Goal: Task Accomplishment & Management: Manage account settings

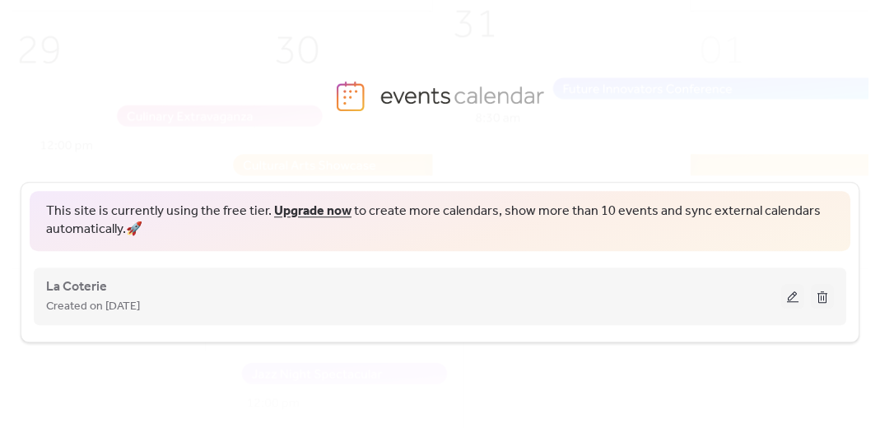
click at [796, 294] on button at bounding box center [792, 296] width 23 height 25
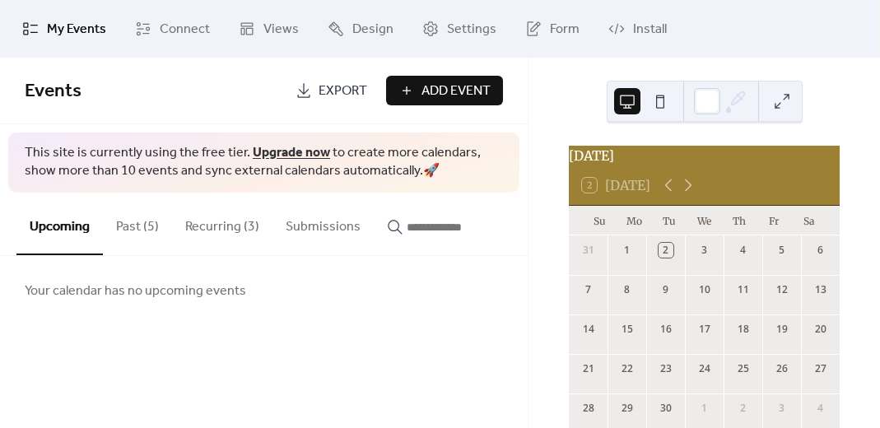
click at [147, 226] on button "Past (5)" at bounding box center [137, 223] width 69 height 61
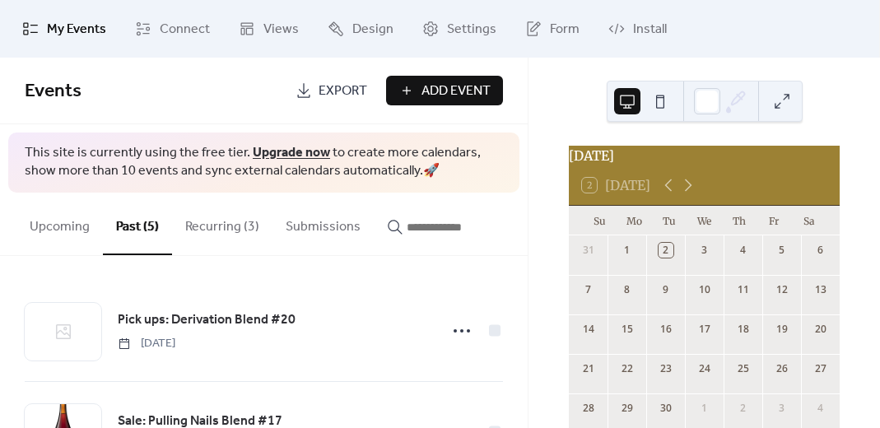
scroll to position [64, 0]
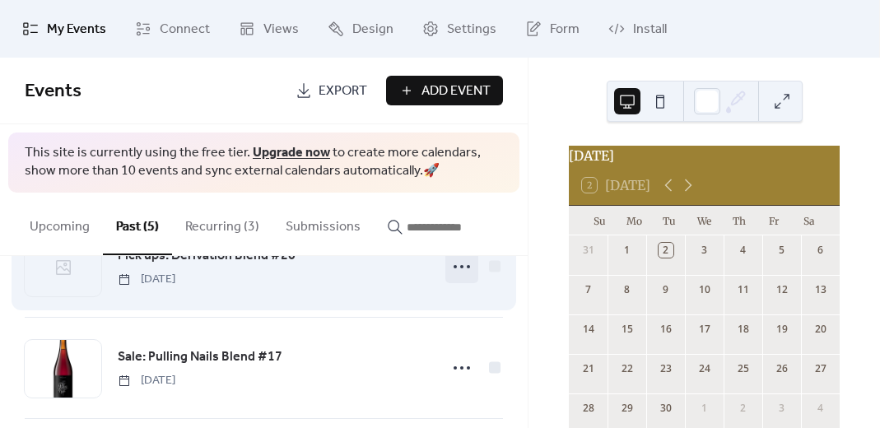
click at [458, 262] on icon at bounding box center [462, 267] width 26 height 26
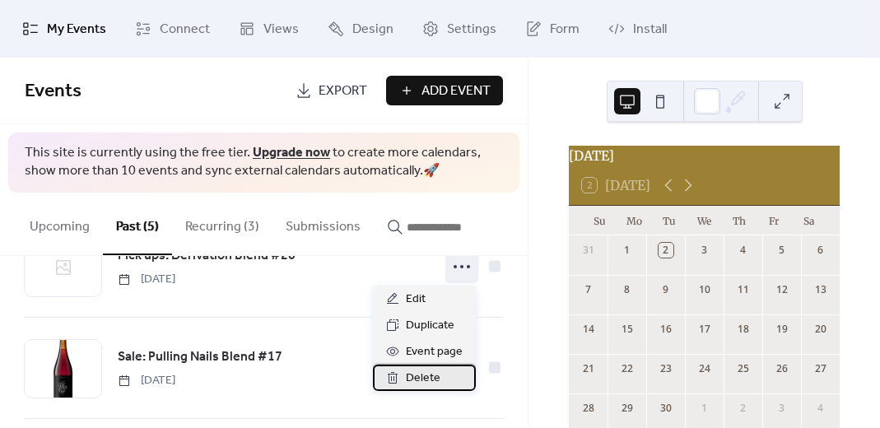
click at [429, 373] on span "Delete" at bounding box center [423, 379] width 35 height 20
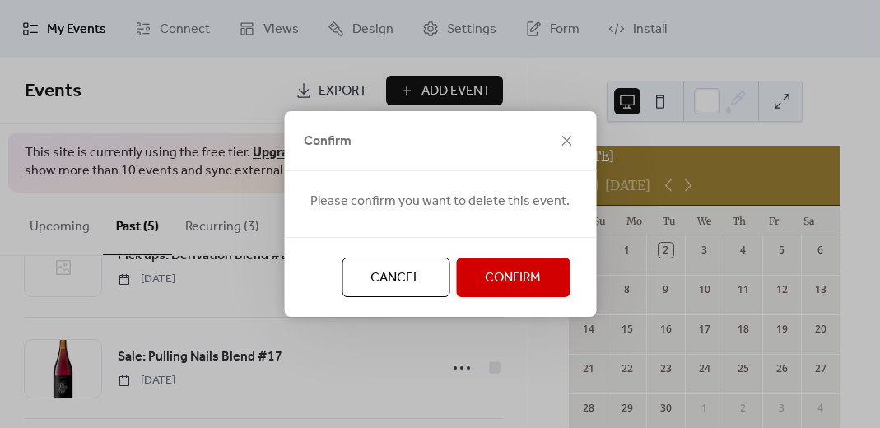
click at [486, 285] on span "Confirm" at bounding box center [513, 278] width 56 height 20
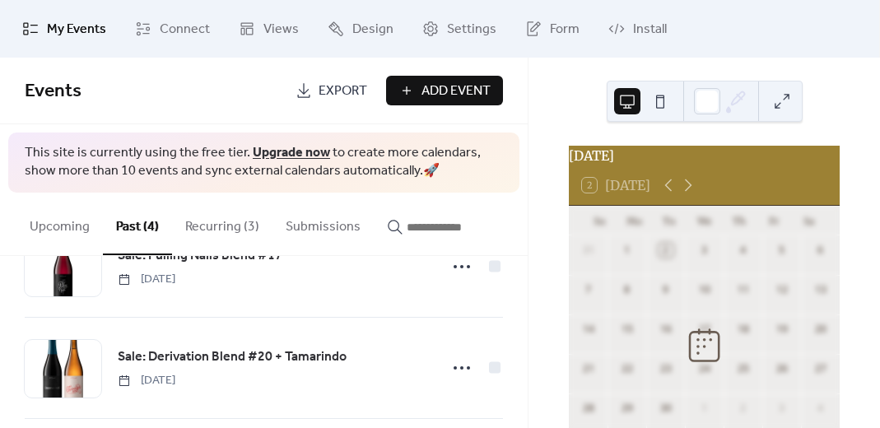
scroll to position [0, 0]
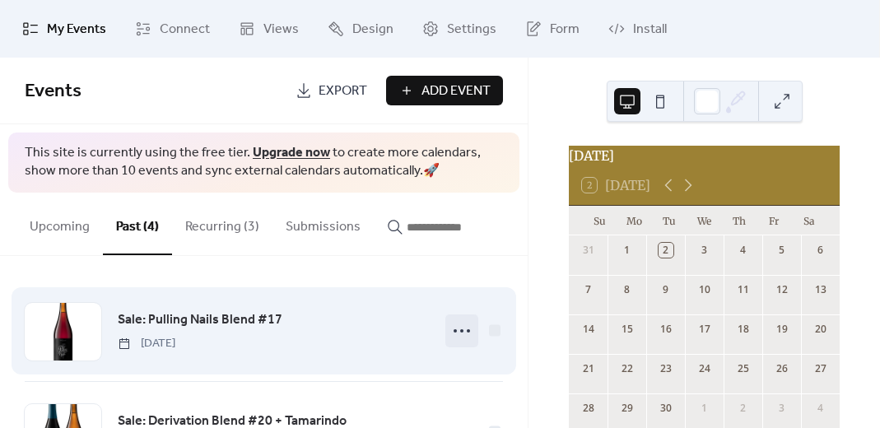
click at [457, 341] on icon at bounding box center [462, 331] width 26 height 26
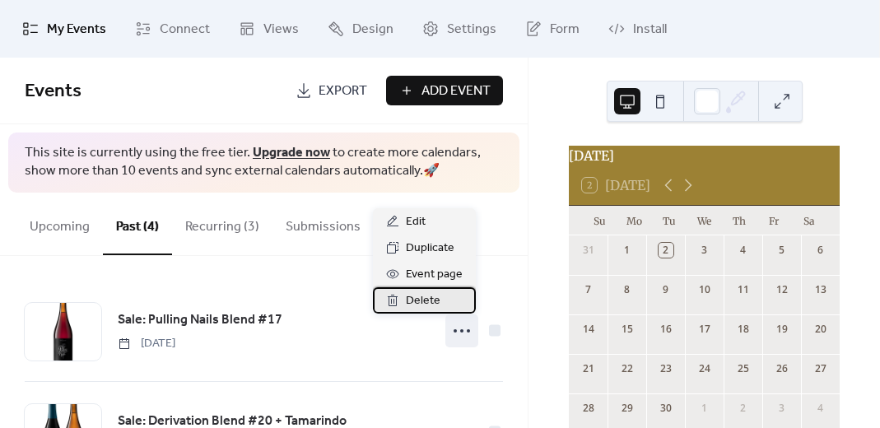
click at [440, 301] on div "Delete" at bounding box center [424, 300] width 103 height 26
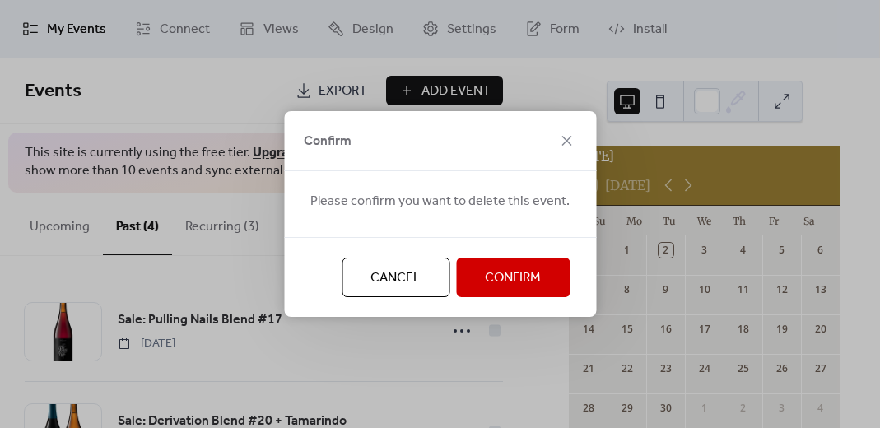
click at [523, 281] on span "Confirm" at bounding box center [513, 278] width 56 height 20
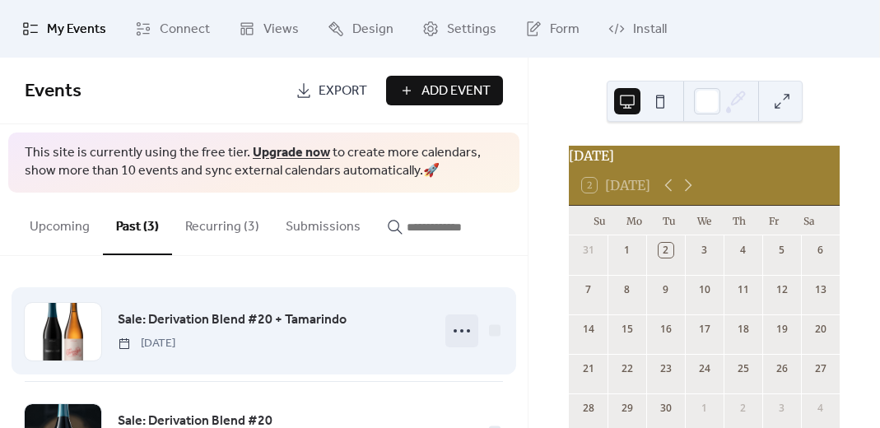
click at [455, 328] on icon at bounding box center [462, 331] width 26 height 26
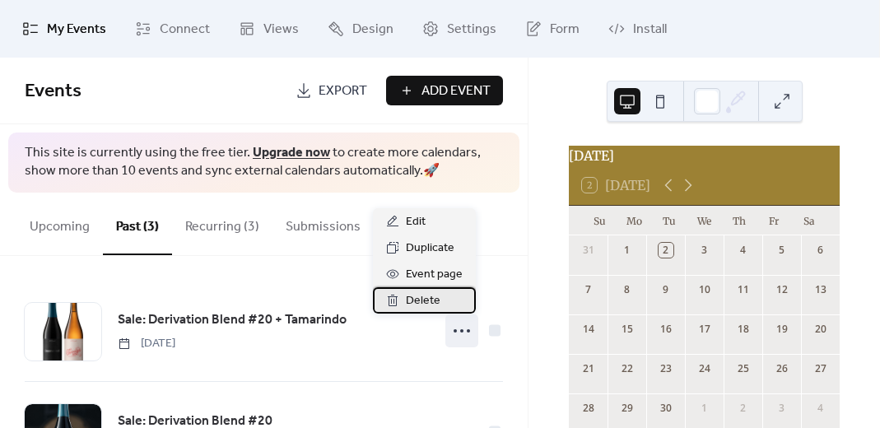
click at [451, 298] on div "Delete" at bounding box center [424, 300] width 103 height 26
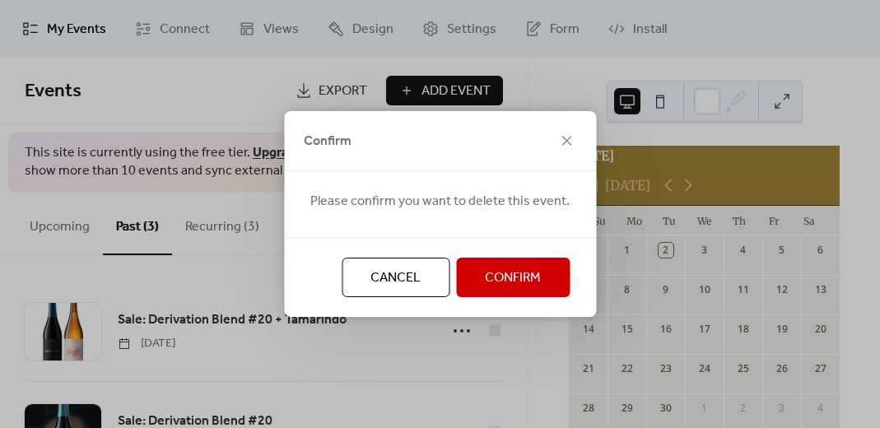
click at [511, 281] on span "Confirm" at bounding box center [513, 278] width 56 height 20
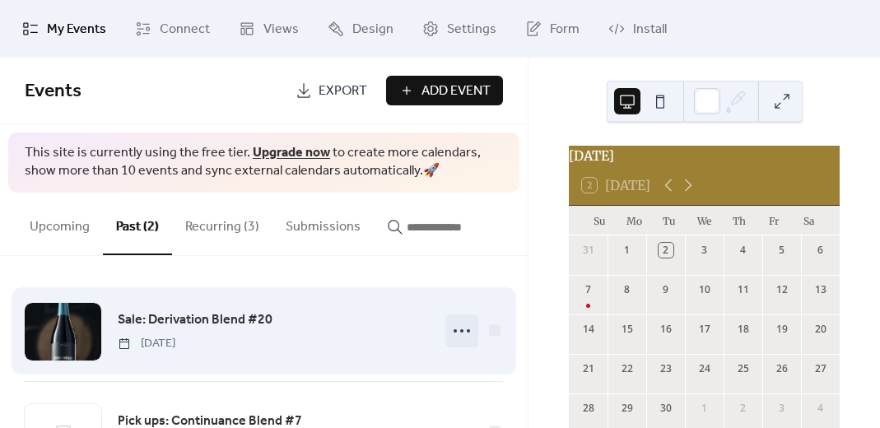
click at [456, 338] on icon at bounding box center [462, 331] width 26 height 26
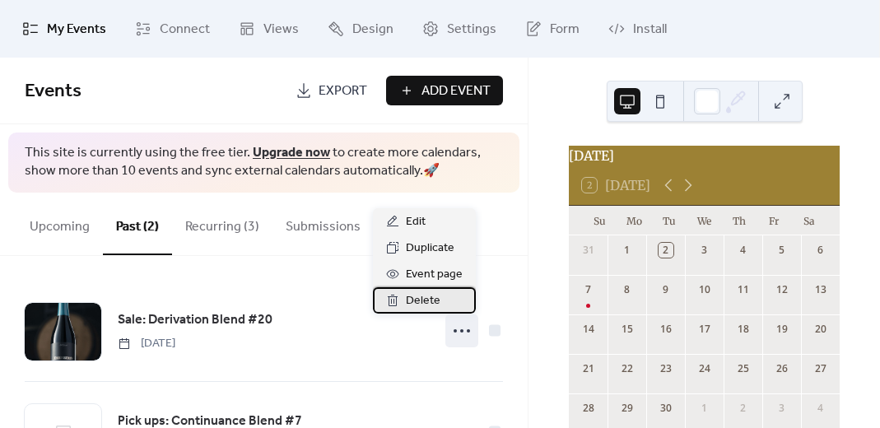
click at [444, 305] on div "Delete" at bounding box center [424, 300] width 103 height 26
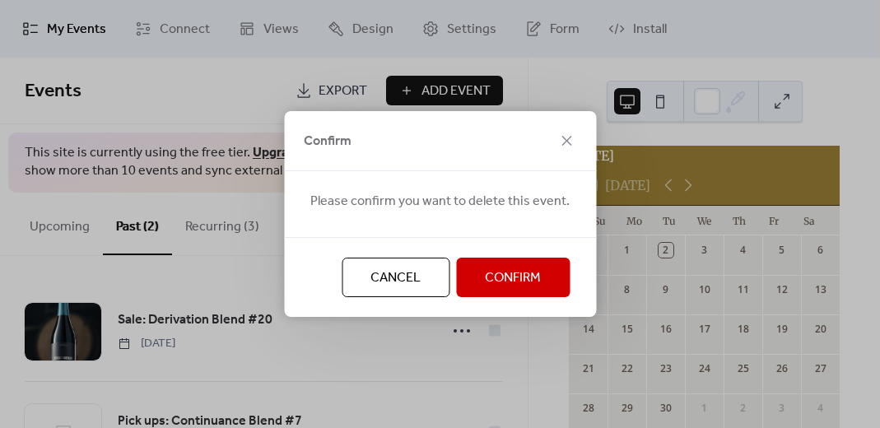
click at [491, 286] on span "Confirm" at bounding box center [513, 278] width 56 height 20
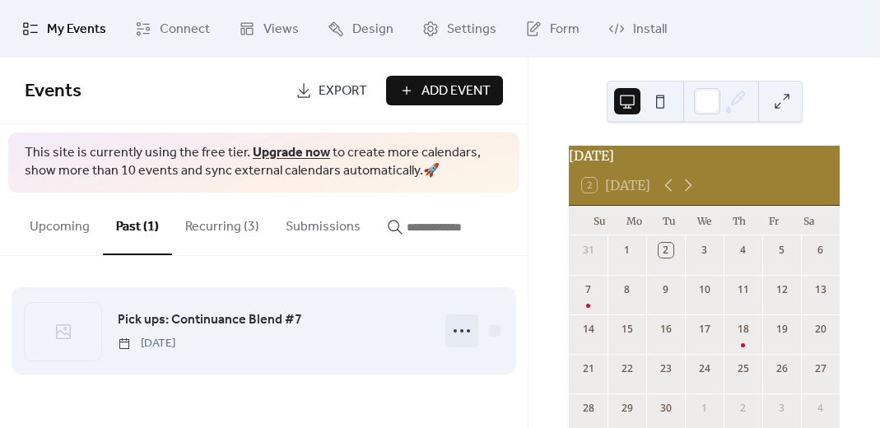
click at [463, 336] on icon at bounding box center [462, 331] width 26 height 26
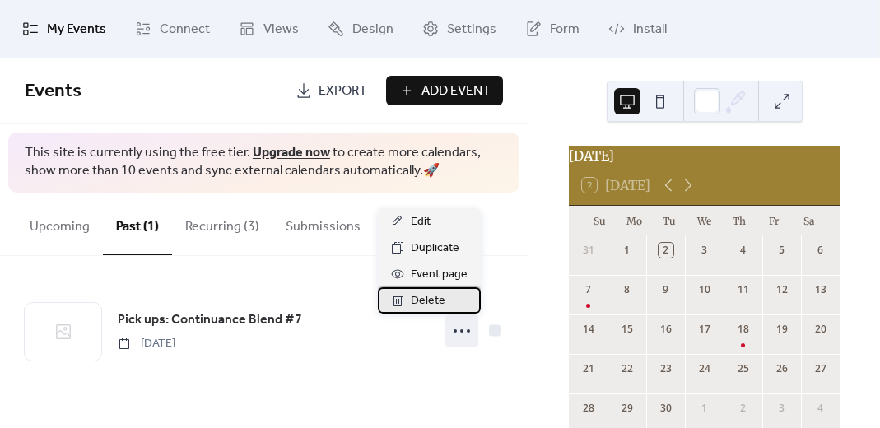
click at [446, 297] on div "Delete" at bounding box center [429, 300] width 103 height 26
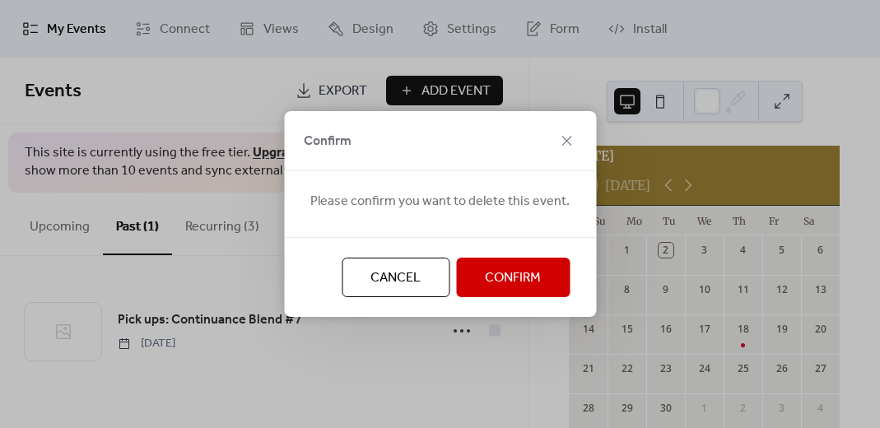
click at [485, 279] on span "Confirm" at bounding box center [513, 278] width 56 height 20
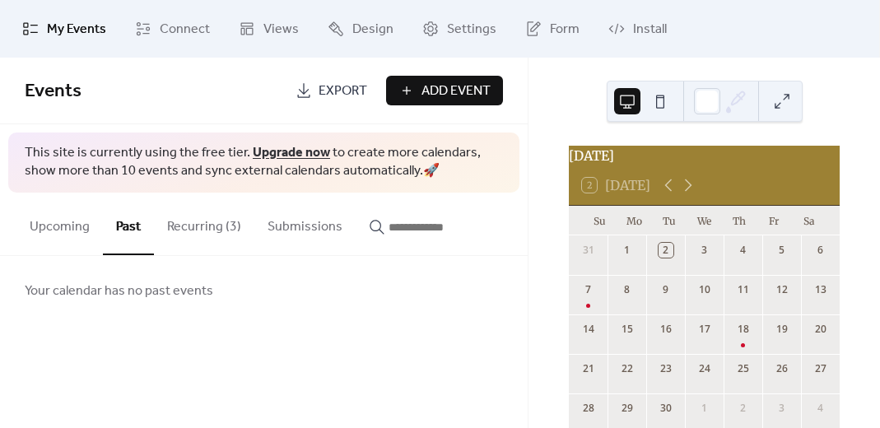
click at [226, 226] on button "Recurring (3)" at bounding box center [204, 223] width 100 height 61
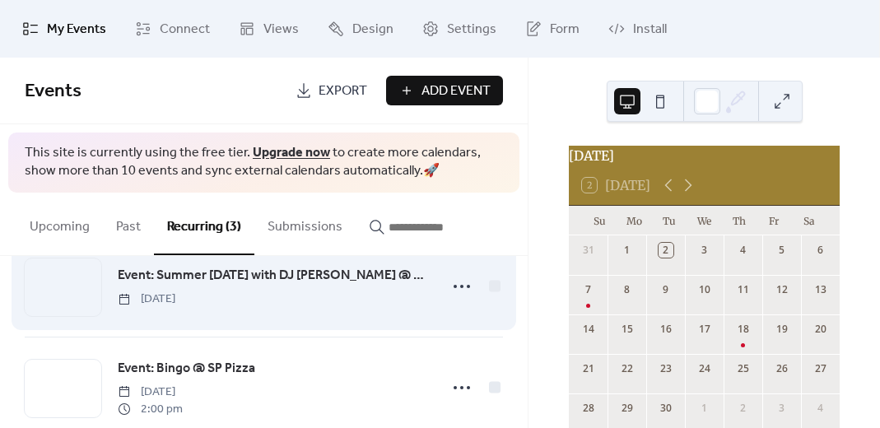
scroll to position [38, 0]
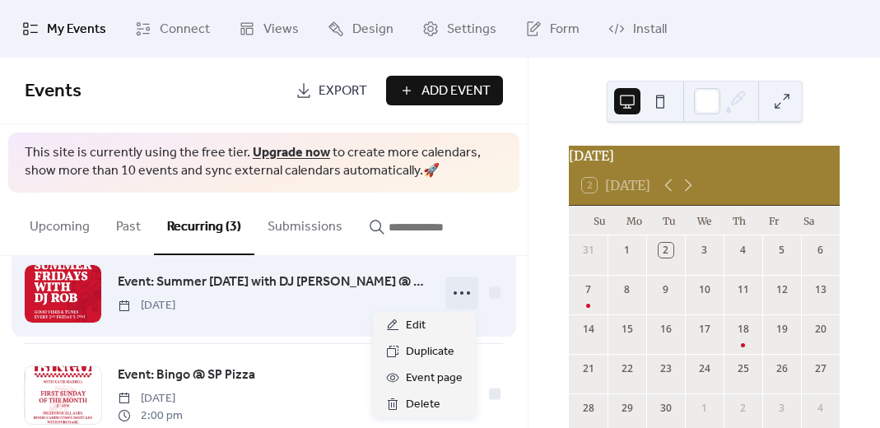
click at [459, 295] on icon at bounding box center [462, 293] width 26 height 26
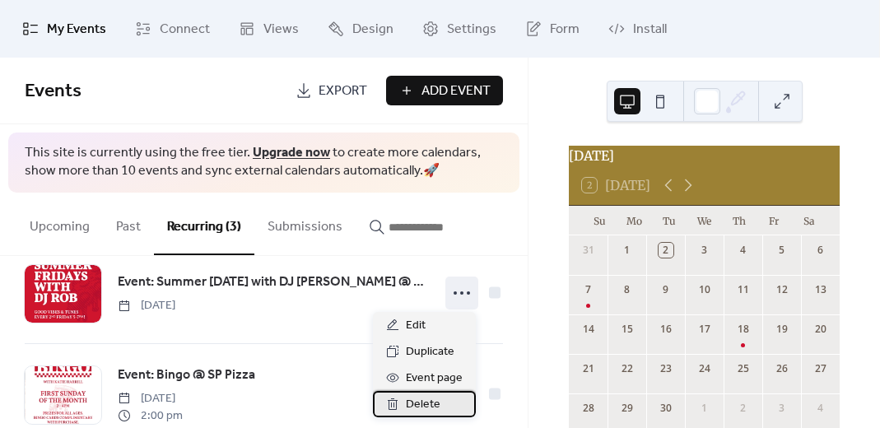
click at [437, 406] on span "Delete" at bounding box center [423, 405] width 35 height 20
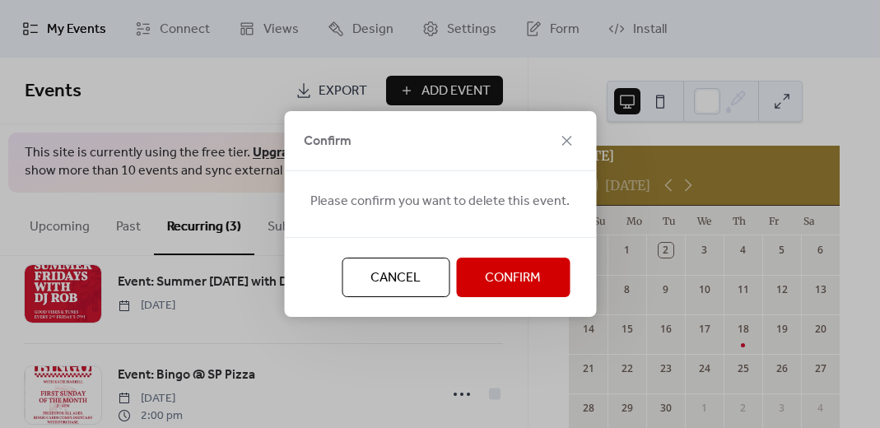
click at [485, 279] on span "Confirm" at bounding box center [513, 278] width 56 height 20
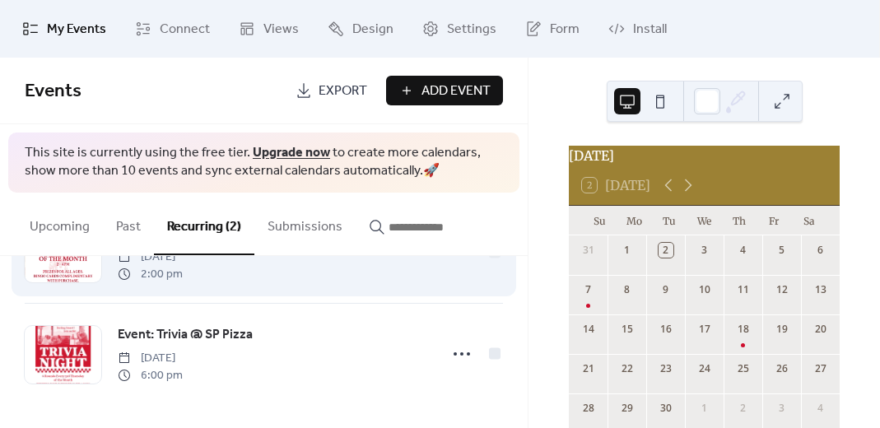
scroll to position [11, 0]
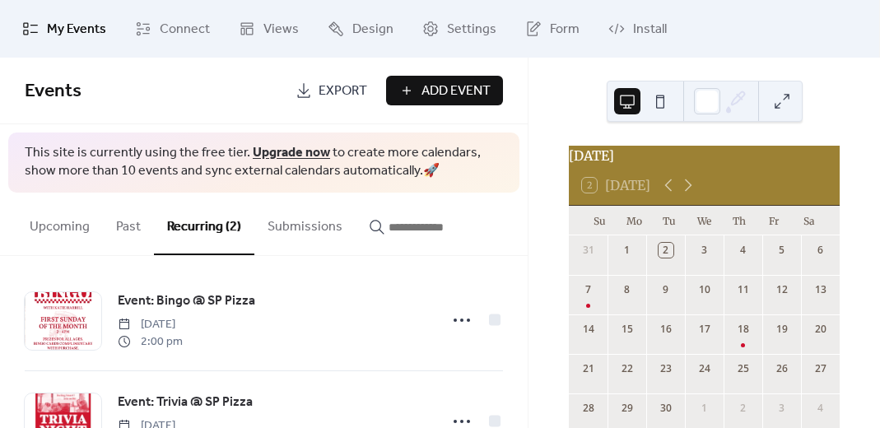
click at [455, 96] on span "Add Event" at bounding box center [455, 91] width 69 height 20
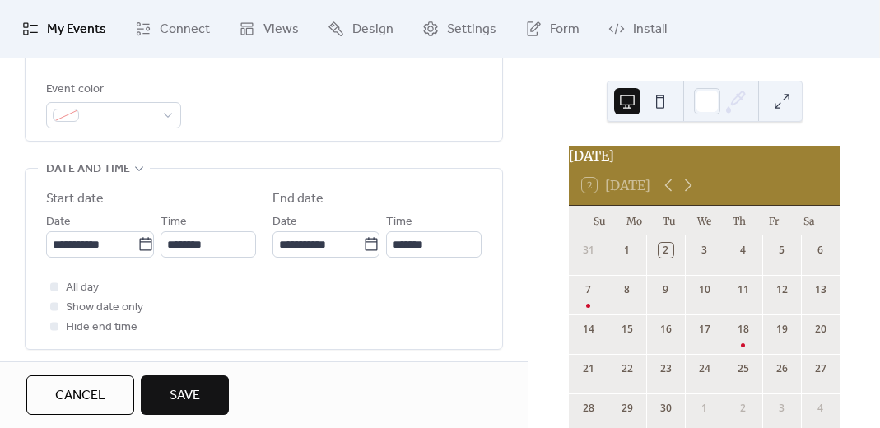
scroll to position [459, 0]
type input "**********"
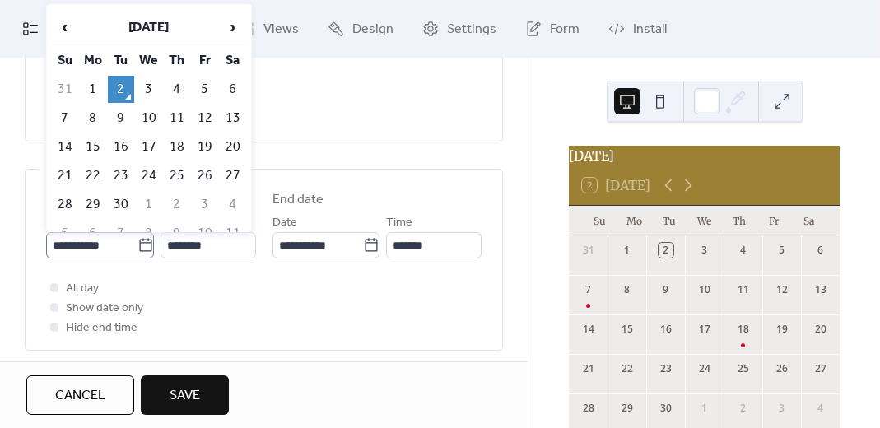
click at [137, 244] on icon at bounding box center [145, 245] width 16 height 16
click at [137, 244] on input "**********" at bounding box center [91, 245] width 91 height 26
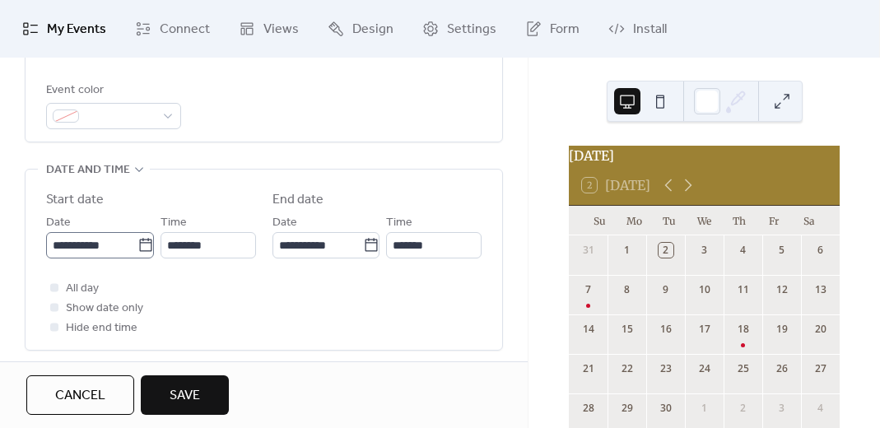
click at [137, 244] on icon at bounding box center [145, 245] width 16 height 16
click at [137, 244] on input "**********" at bounding box center [91, 245] width 91 height 26
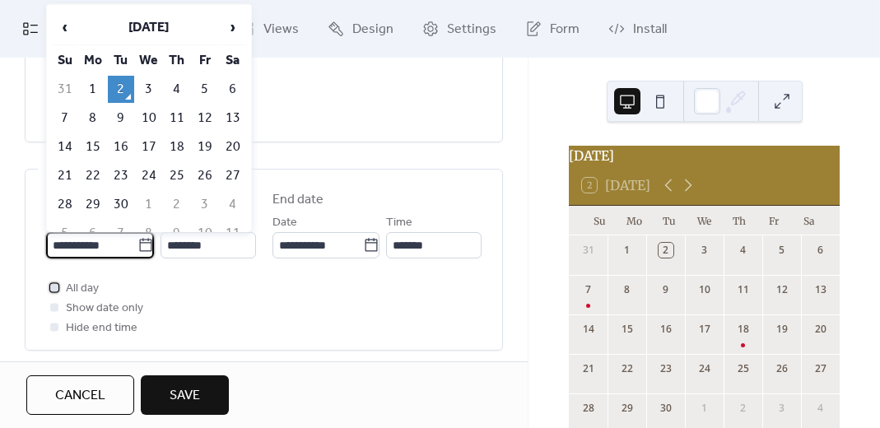
click at [88, 287] on span "All day" at bounding box center [82, 289] width 33 height 20
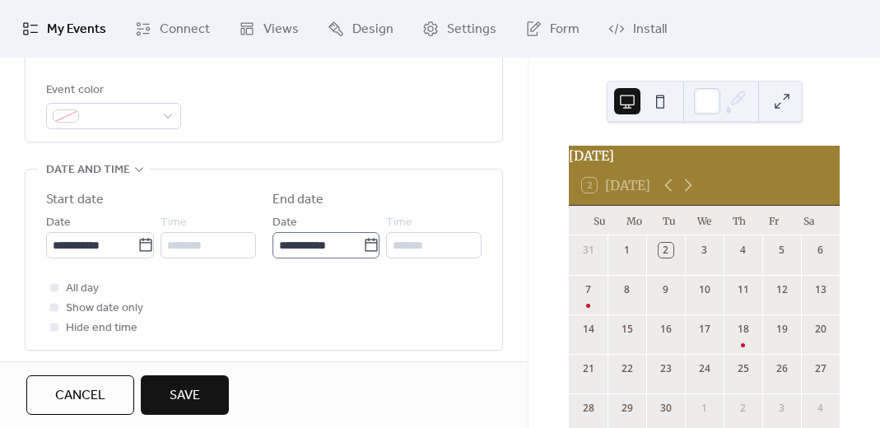
click at [363, 244] on icon at bounding box center [371, 245] width 16 height 16
click at [358, 244] on input "**********" at bounding box center [317, 245] width 91 height 26
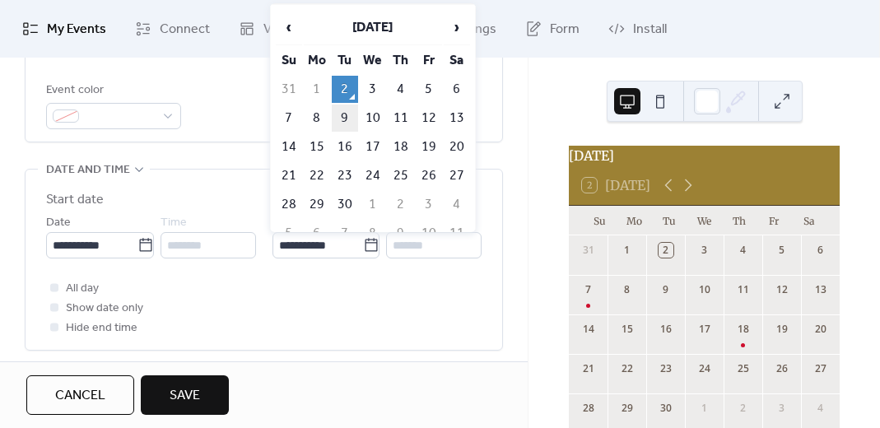
click at [341, 119] on td "9" at bounding box center [345, 118] width 26 height 27
type input "**********"
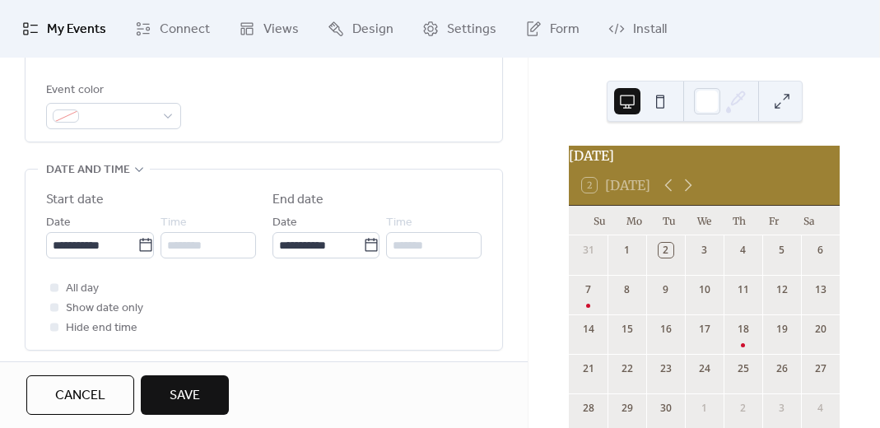
click at [350, 147] on div "**********" at bounding box center [264, 240] width 478 height 1100
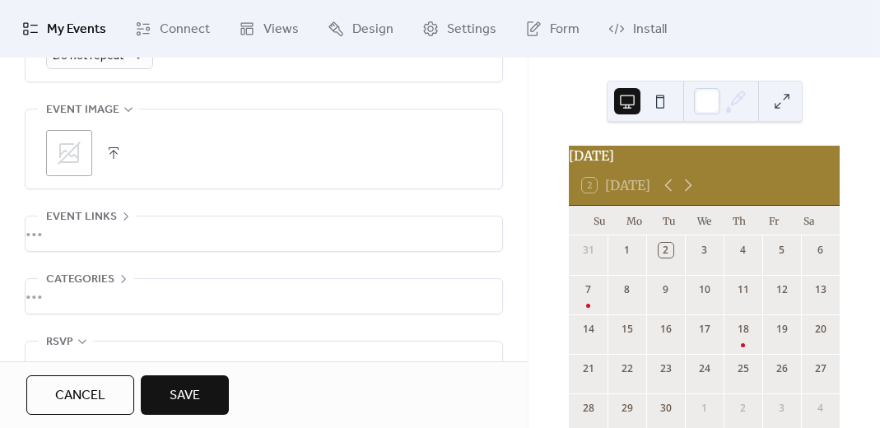
scroll to position [844, 0]
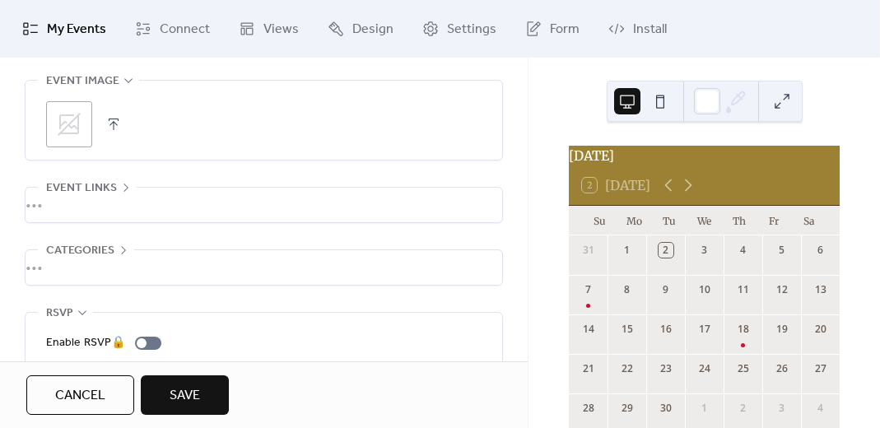
click at [113, 109] on div ";" at bounding box center [263, 124] width 435 height 46
click at [114, 119] on button "button" at bounding box center [113, 124] width 23 height 23
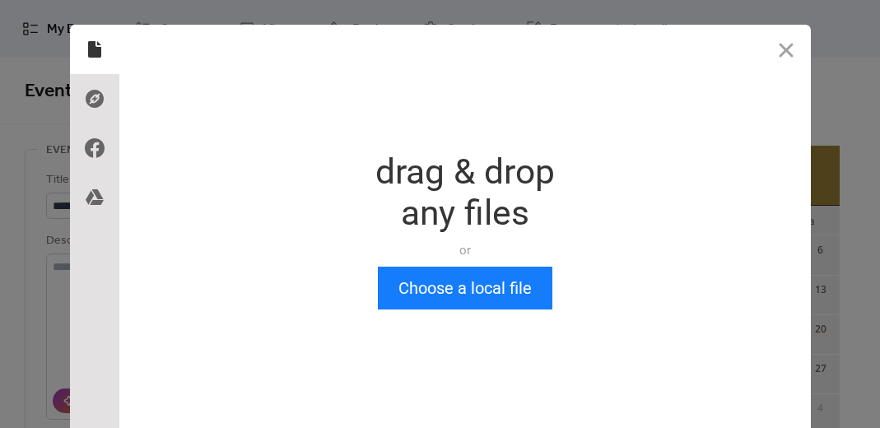
scroll to position [0, 0]
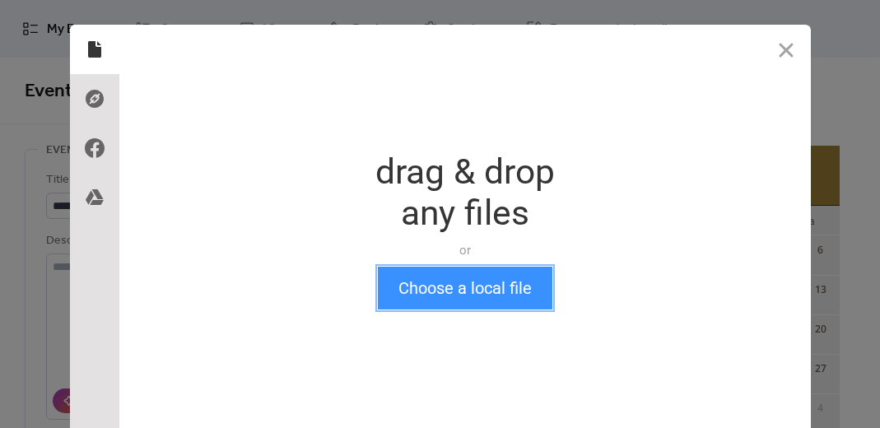
click at [513, 302] on button "Choose a local file" at bounding box center [465, 288] width 174 height 43
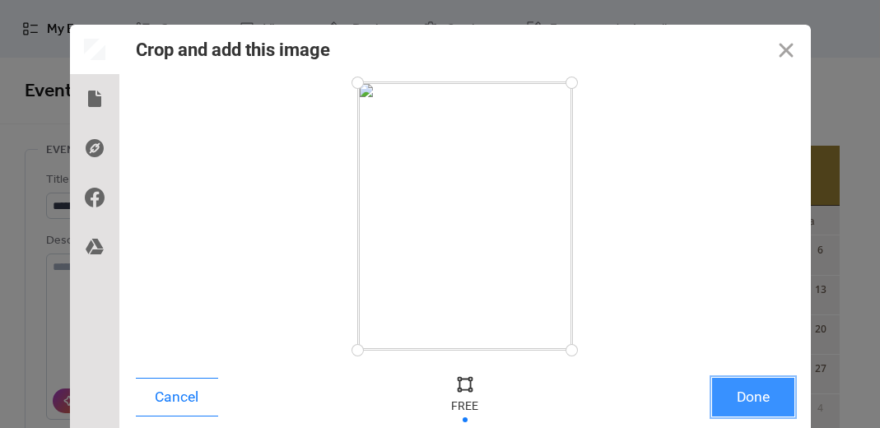
click at [781, 405] on button "Done" at bounding box center [753, 397] width 82 height 39
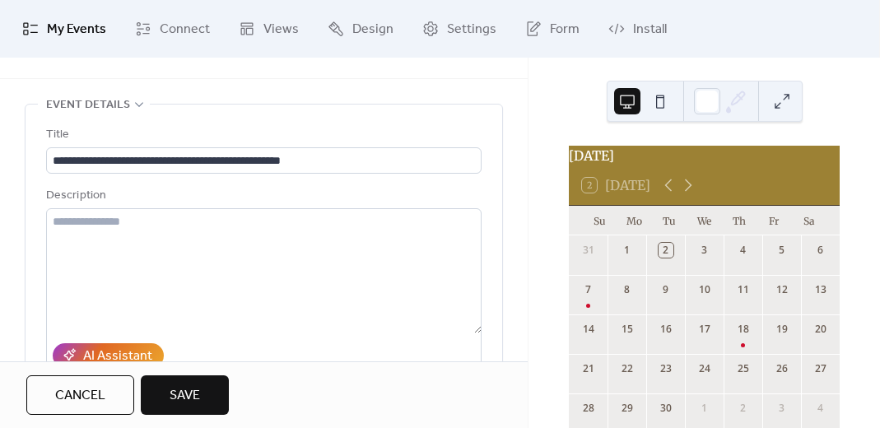
scroll to position [55, 0]
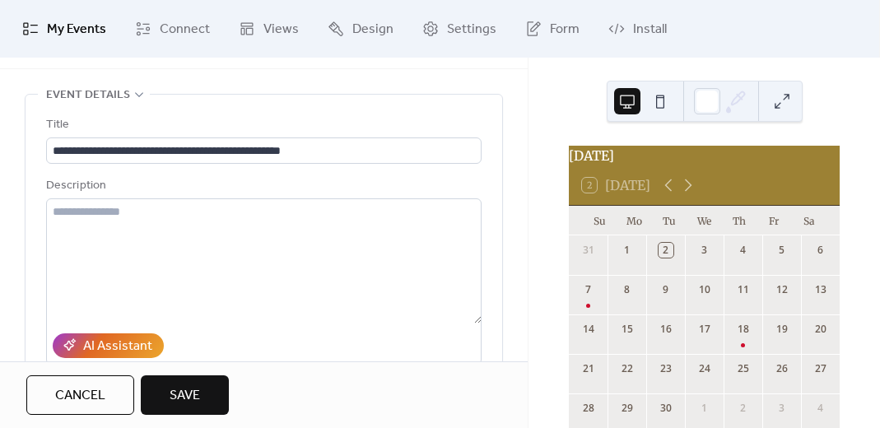
click at [201, 390] on button "Save" at bounding box center [185, 395] width 88 height 40
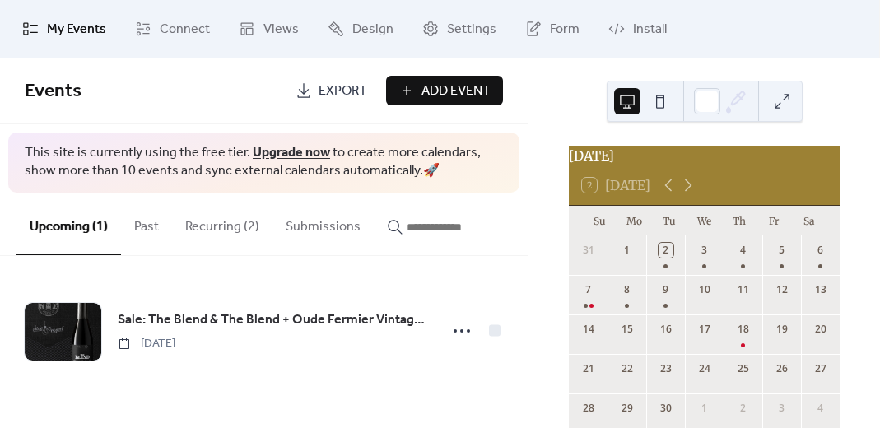
click at [425, 91] on span "Add Event" at bounding box center [455, 91] width 69 height 20
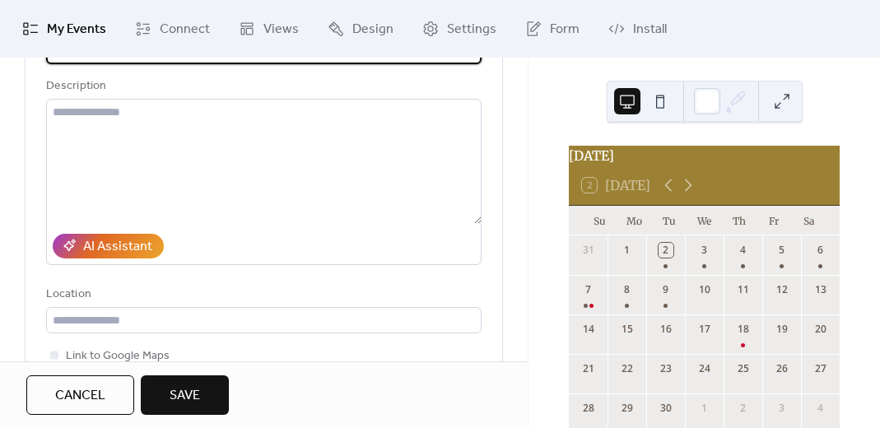
scroll to position [165, 0]
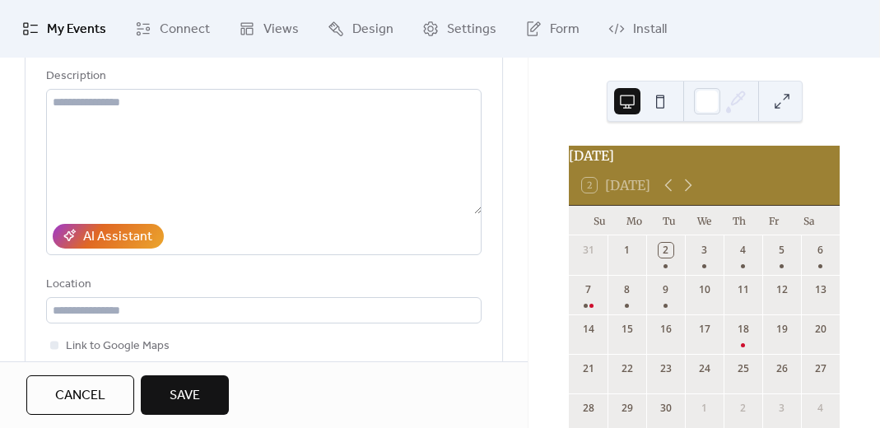
type input "**********"
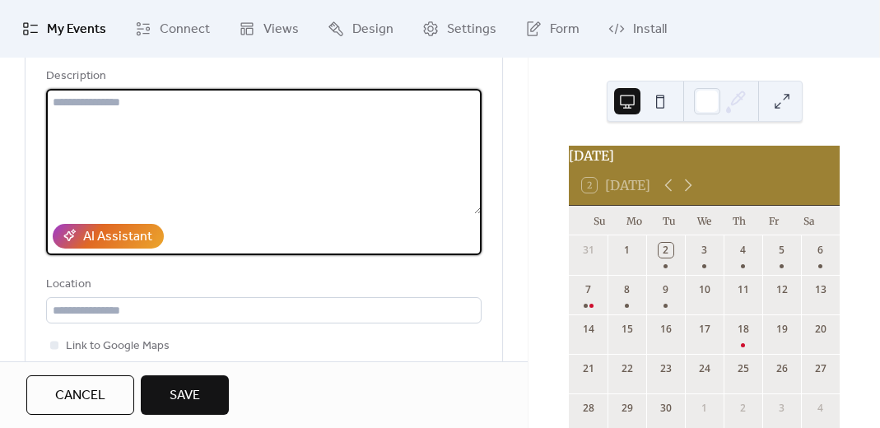
click at [290, 119] on textarea at bounding box center [263, 151] width 435 height 125
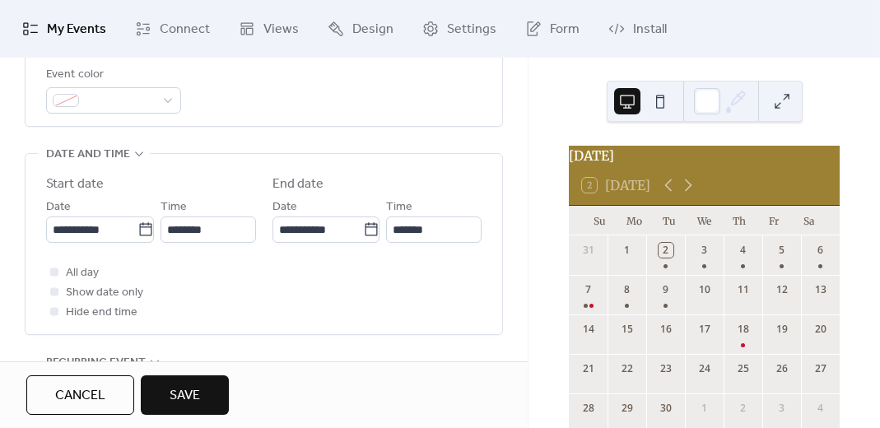
scroll to position [481, 0]
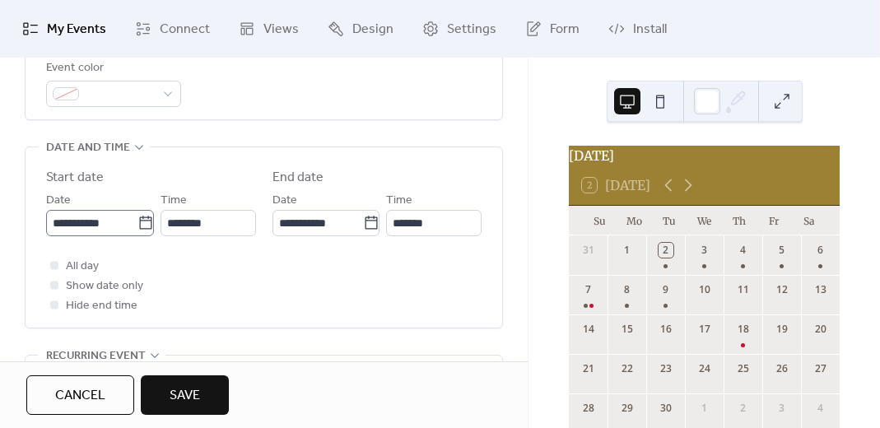
type textarea "**********"
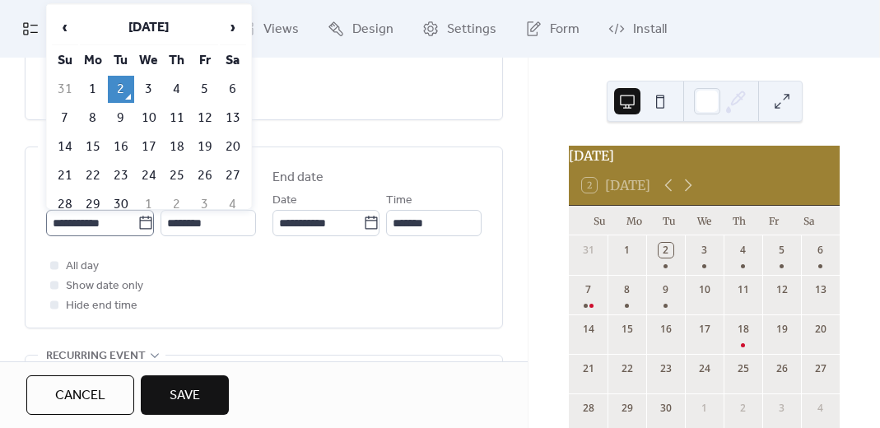
click at [137, 225] on icon at bounding box center [145, 223] width 16 height 16
click at [137, 225] on input "**********" at bounding box center [91, 223] width 91 height 26
click at [149, 117] on td "10" at bounding box center [149, 118] width 26 height 27
type input "**********"
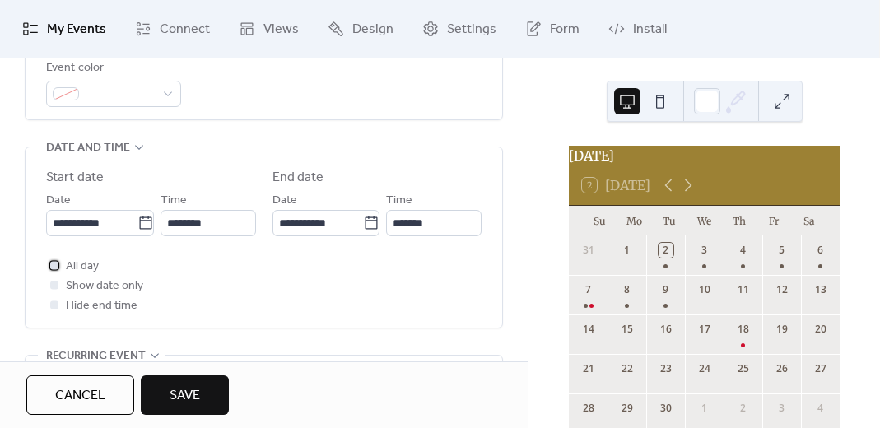
click at [87, 264] on span "All day" at bounding box center [82, 267] width 33 height 20
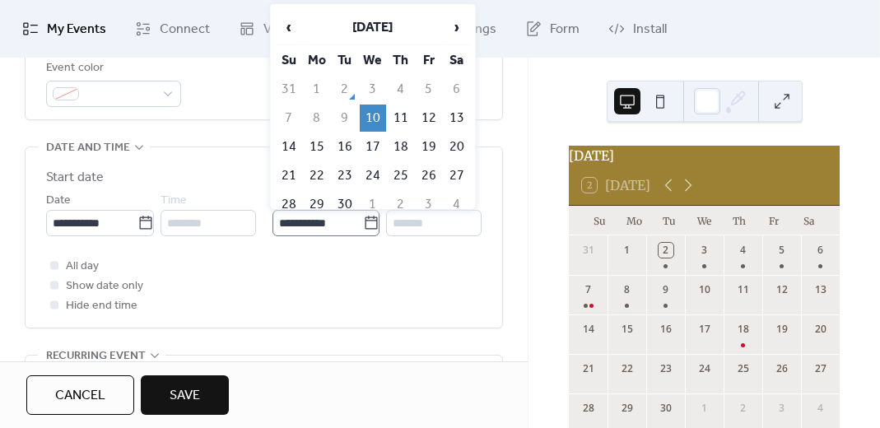
click at [370, 221] on icon at bounding box center [371, 223] width 16 height 16
click at [364, 221] on input "**********" at bounding box center [317, 223] width 91 height 26
click at [312, 194] on td "29" at bounding box center [317, 204] width 26 height 27
type input "**********"
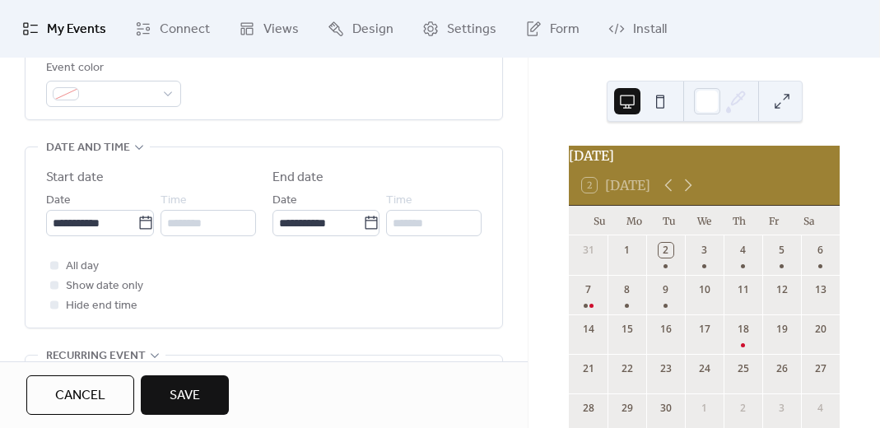
click at [297, 299] on div "All day Show date only Hide end time" at bounding box center [263, 285] width 435 height 59
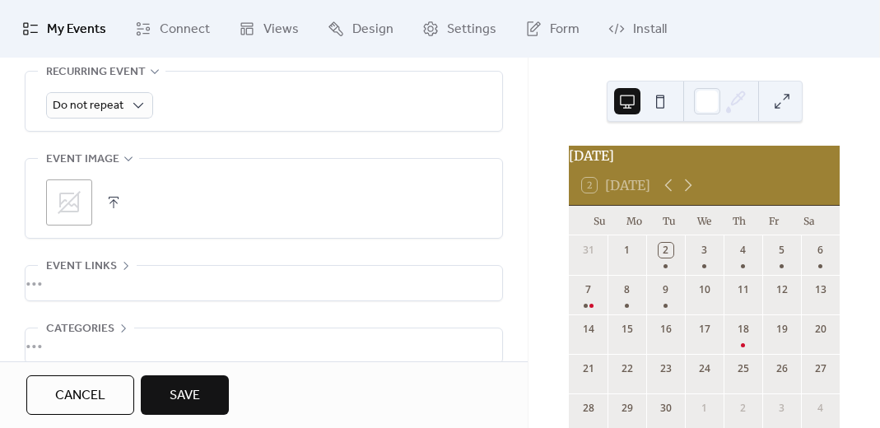
scroll to position [765, 0]
click at [112, 203] on button "button" at bounding box center [113, 203] width 23 height 23
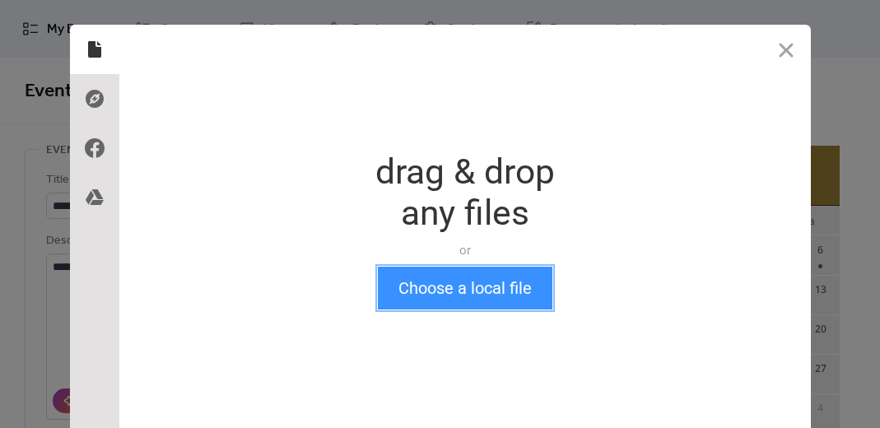
click at [482, 304] on button "Choose a local file" at bounding box center [465, 288] width 174 height 43
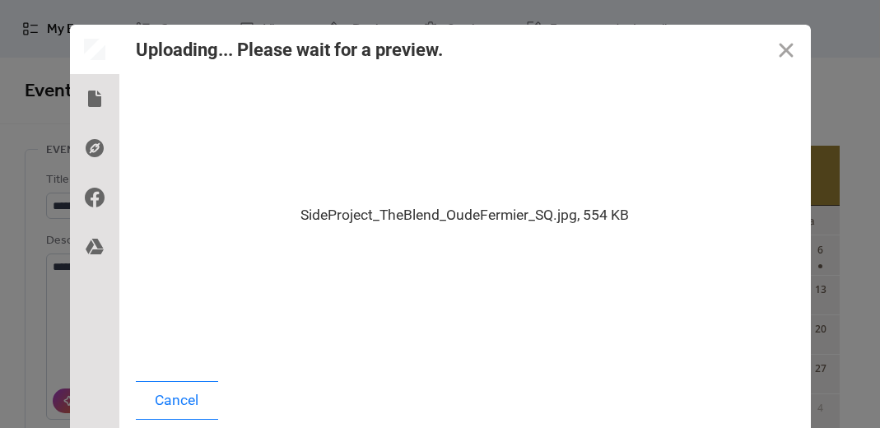
scroll to position [33, 0]
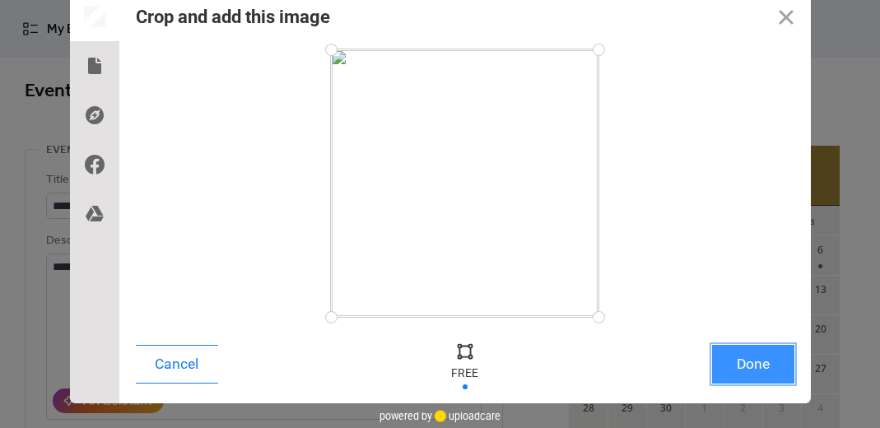
click at [775, 373] on button "Done" at bounding box center [753, 364] width 82 height 39
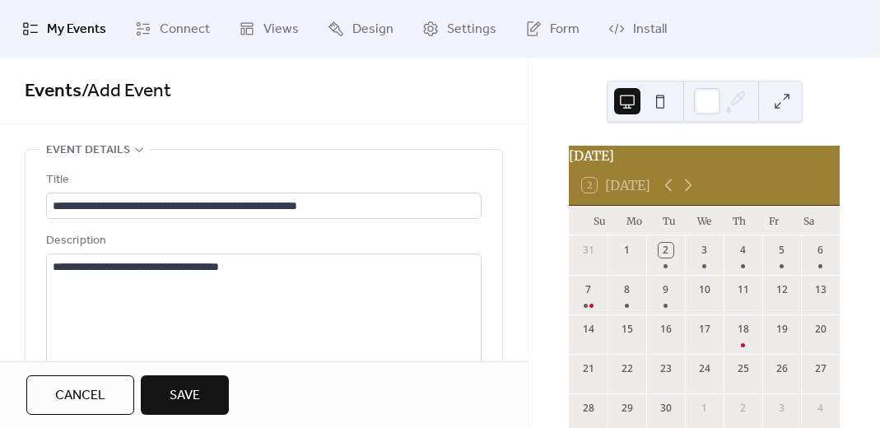
scroll to position [757, 0]
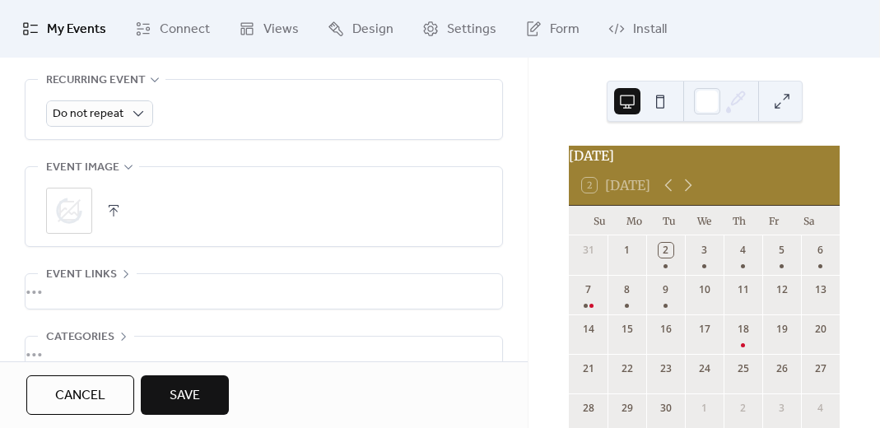
click at [204, 392] on button "Save" at bounding box center [185, 395] width 88 height 40
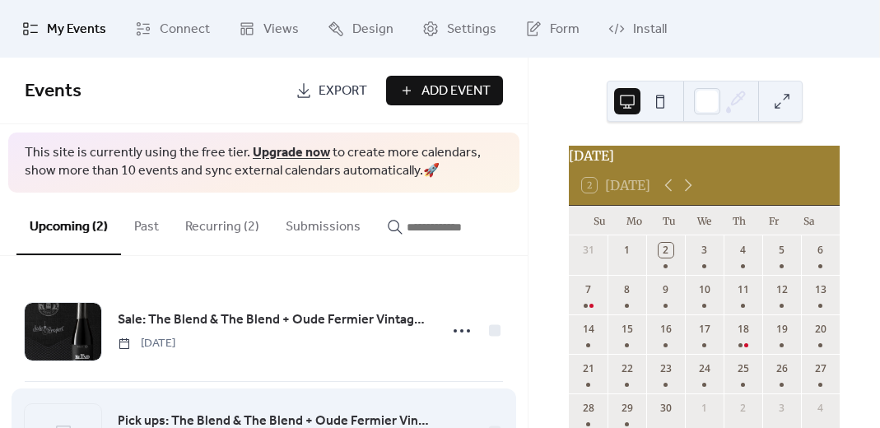
scroll to position [78, 0]
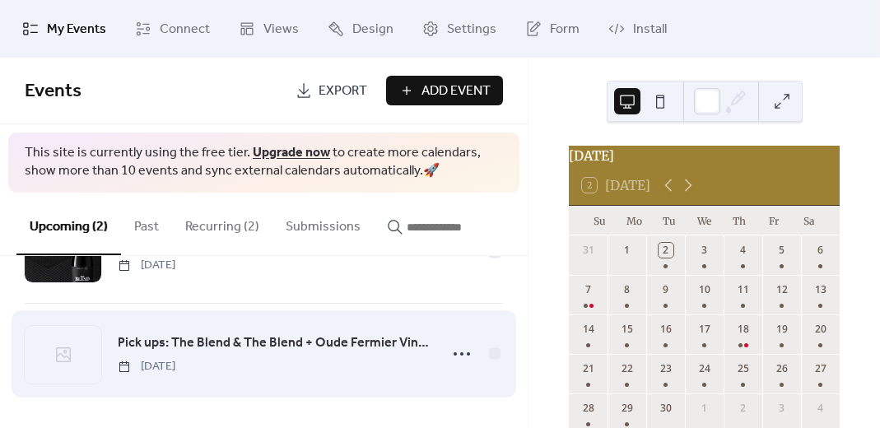
click at [280, 340] on span "Pick ups: The Blend & The Blend + Oude Fermier Vintage 2023" at bounding box center [273, 343] width 311 height 20
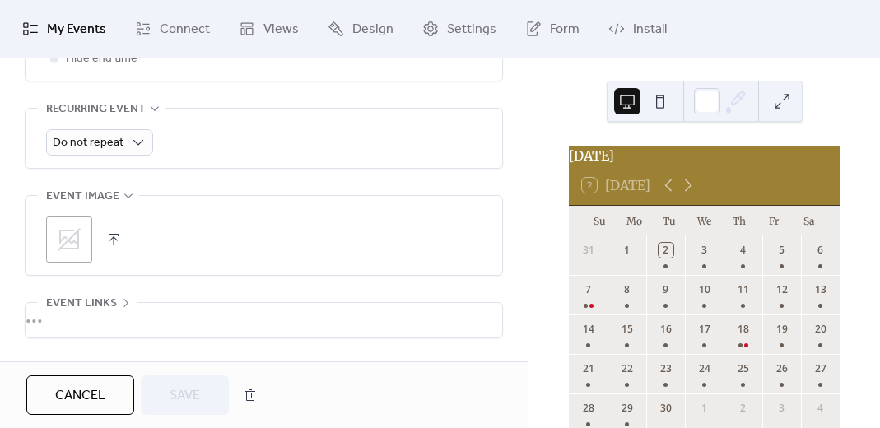
scroll to position [739, 0]
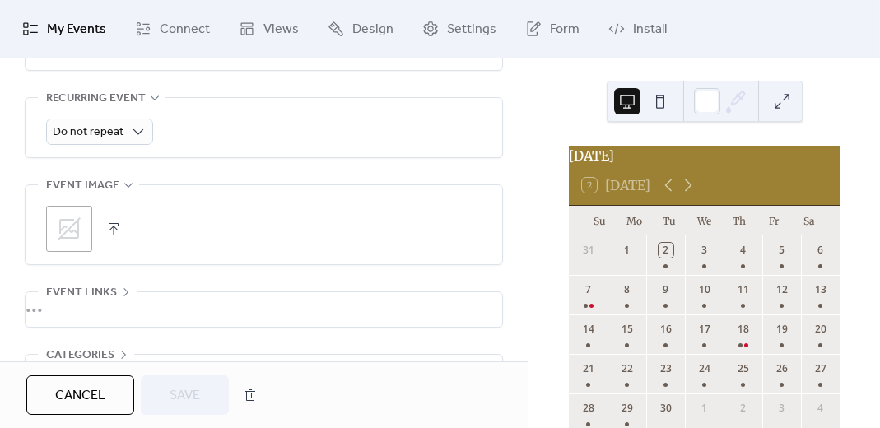
click at [104, 221] on button "button" at bounding box center [113, 228] width 23 height 23
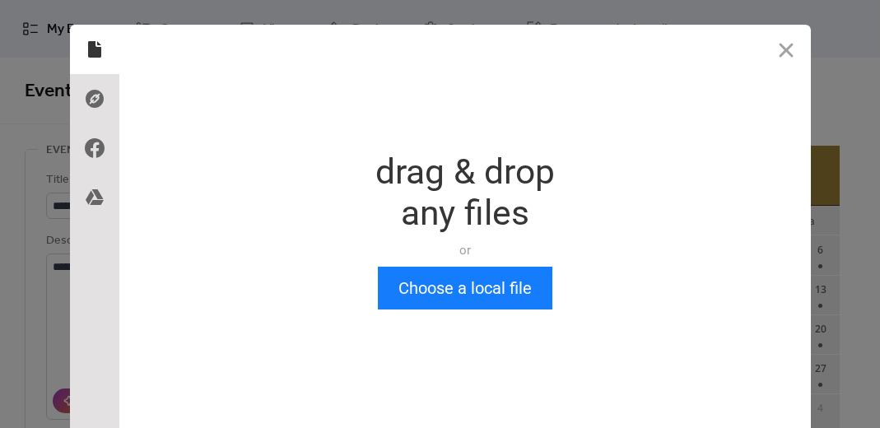
scroll to position [0, 0]
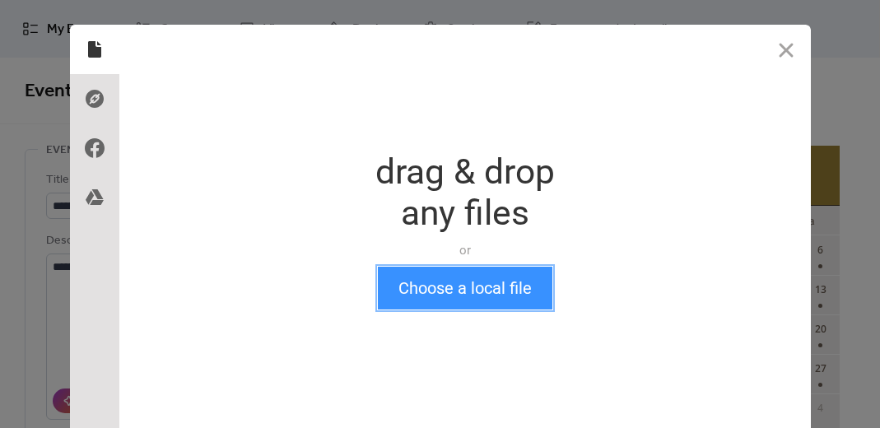
click at [450, 282] on button "Choose a local file" at bounding box center [465, 288] width 174 height 43
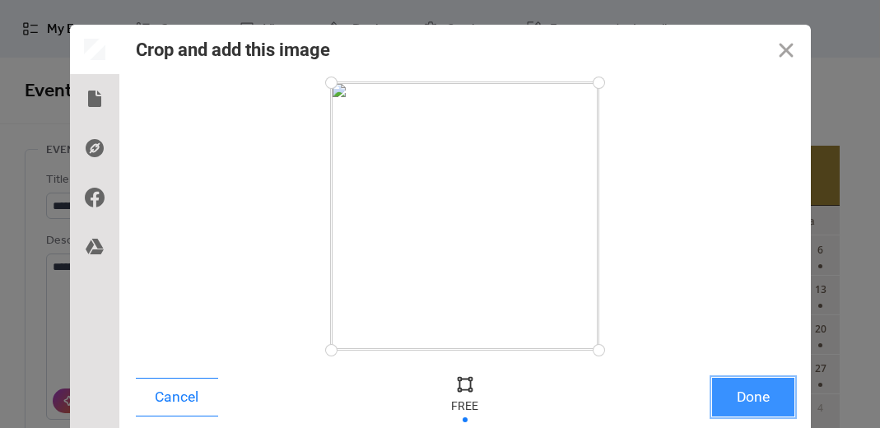
click at [738, 388] on button "Done" at bounding box center [753, 397] width 82 height 39
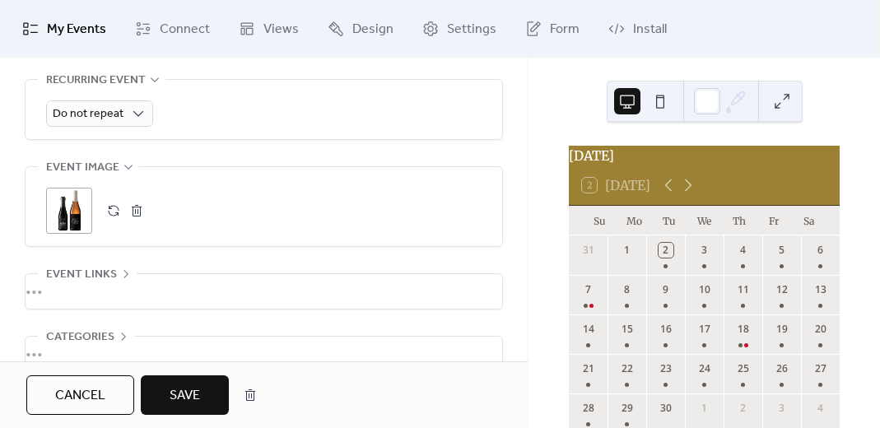
click at [177, 396] on span "Save" at bounding box center [185, 396] width 30 height 20
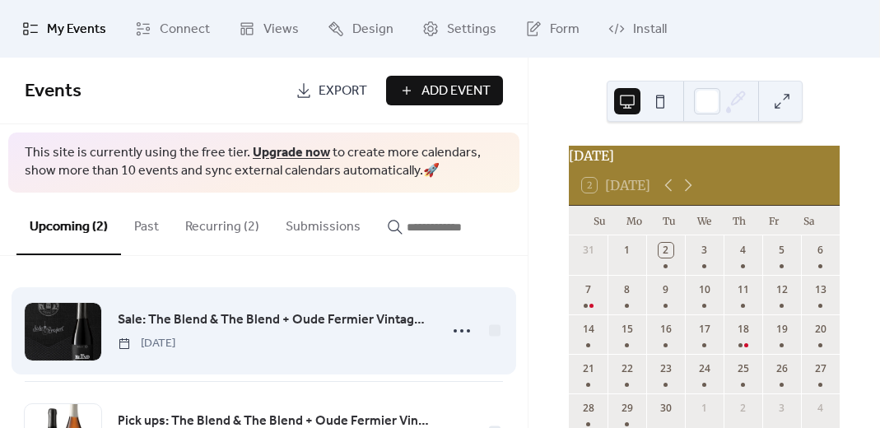
click at [195, 320] on span "Sale: The Blend & The Blend + Oude Fermier Vintage 2023" at bounding box center [273, 320] width 311 height 20
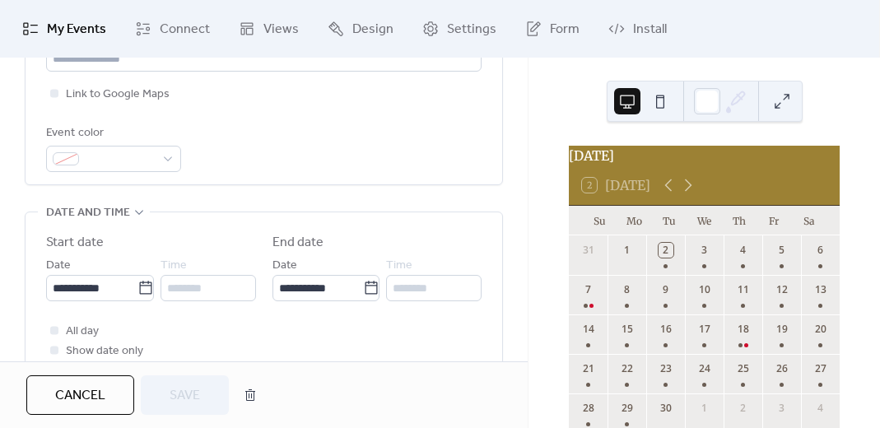
scroll to position [398, 0]
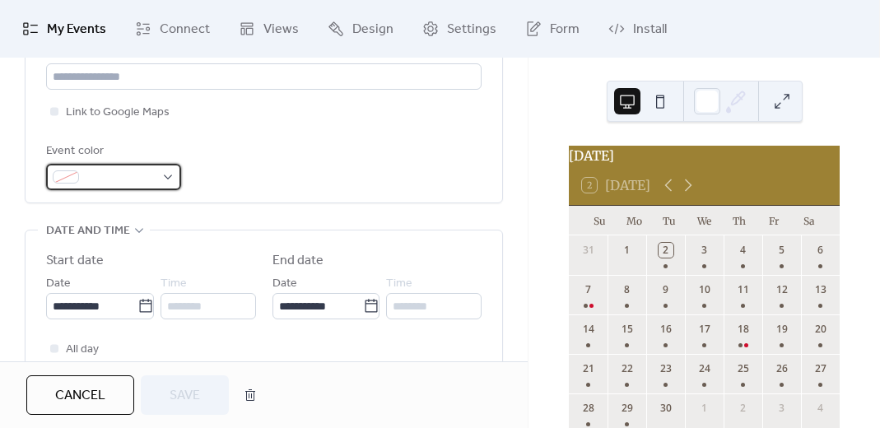
click at [127, 174] on span at bounding box center [120, 178] width 69 height 20
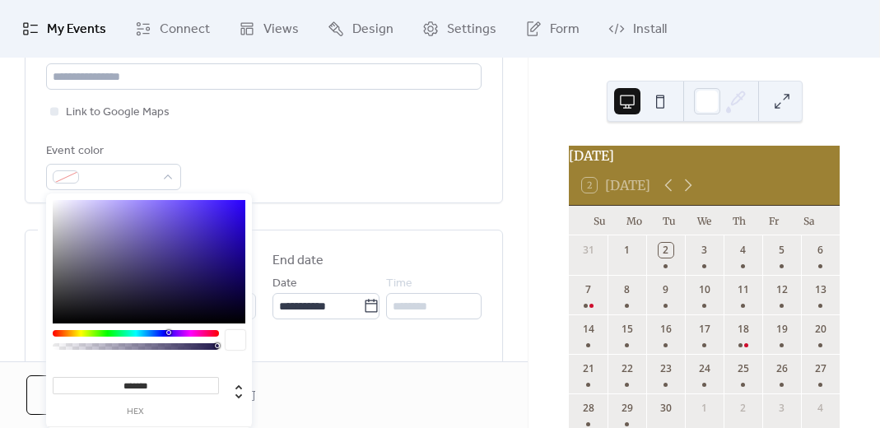
click at [133, 385] on input "*******" at bounding box center [136, 385] width 166 height 17
click at [133, 387] on input "*******" at bounding box center [136, 385] width 166 height 17
type input "*******"
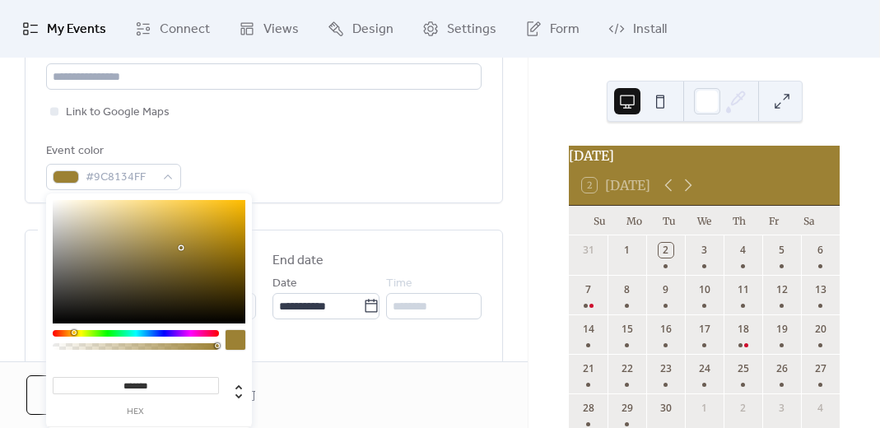
click at [550, 229] on div "[DATE] 2 [DATE] Su Mo Tu We Th Fr Sa 31 1 2 3 4 5 6 7 8 9 10 11 12 13 14 15 16 …" at bounding box center [703, 243] width 351 height 370
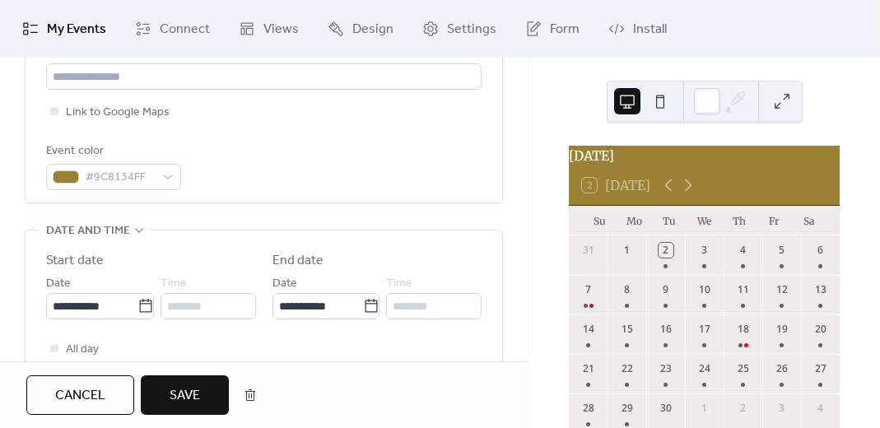
click at [198, 389] on span "Save" at bounding box center [185, 396] width 30 height 20
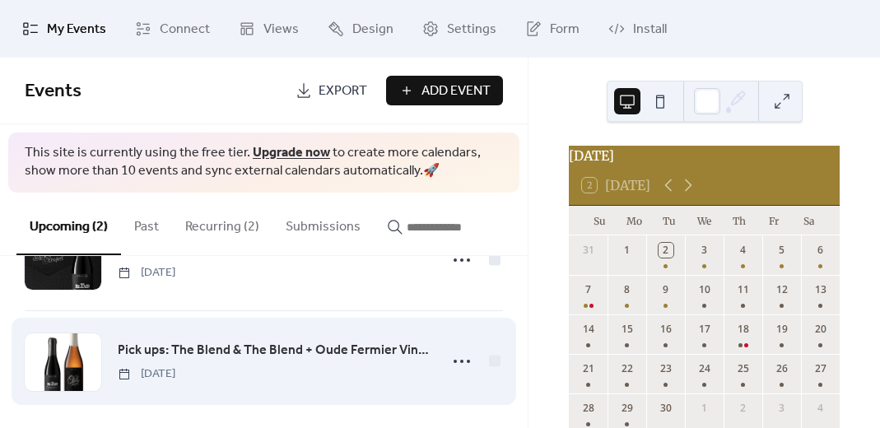
scroll to position [78, 0]
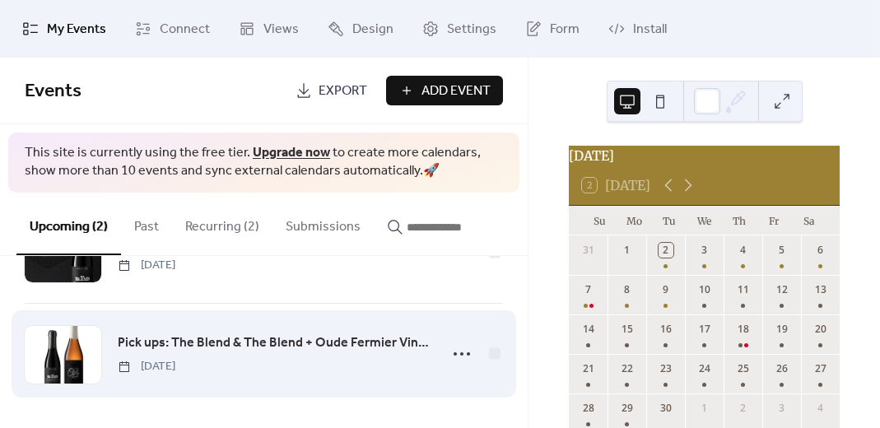
click at [177, 340] on span "Pick ups: The Blend & The Blend + Oude Fermier Vintage 2023" at bounding box center [273, 343] width 311 height 20
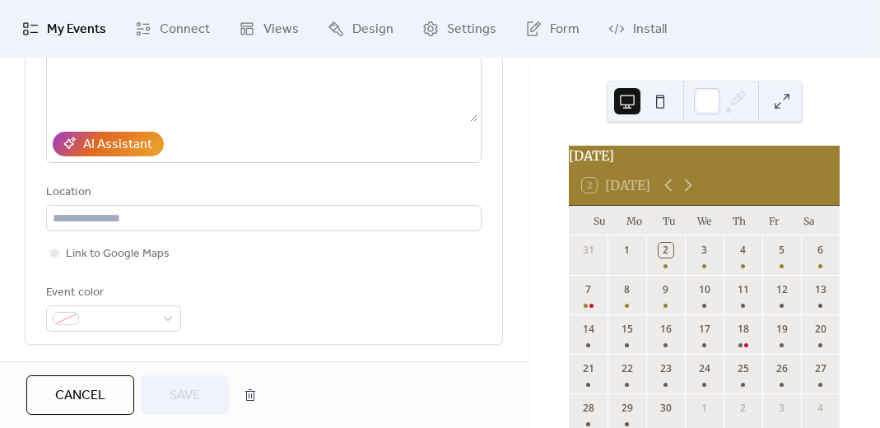
scroll to position [262, 0]
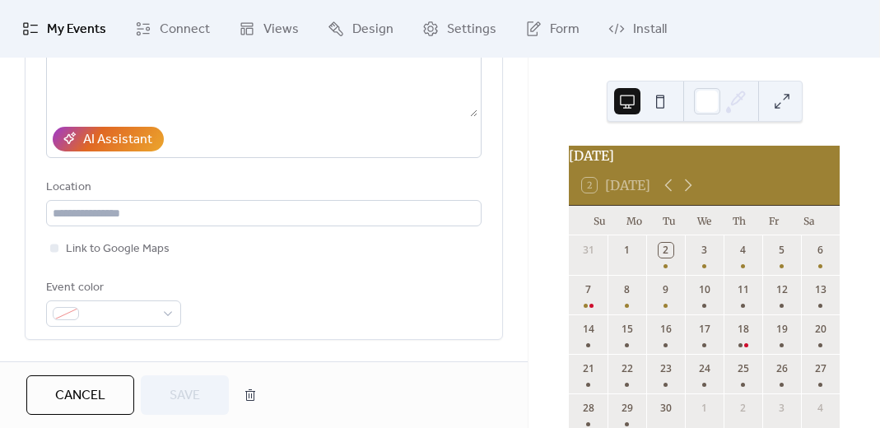
click at [134, 334] on div "**********" at bounding box center [263, 113] width 435 height 451
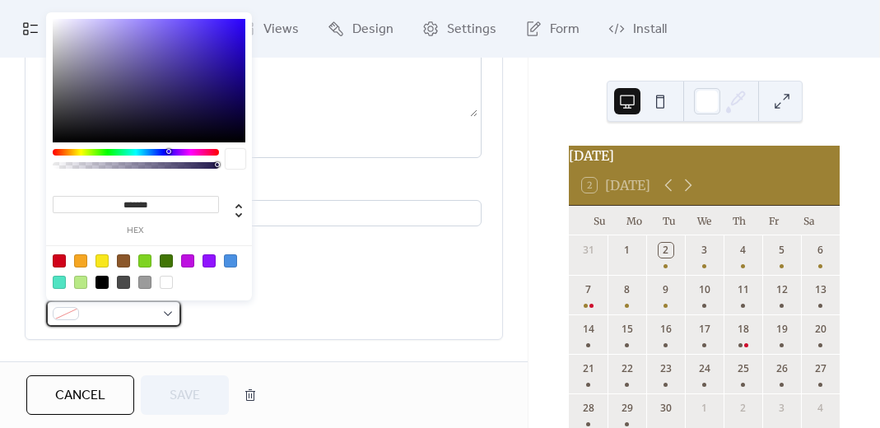
click at [133, 320] on span at bounding box center [120, 315] width 69 height 20
click at [128, 196] on input "*******" at bounding box center [136, 204] width 166 height 17
click at [112, 312] on span at bounding box center [120, 315] width 69 height 20
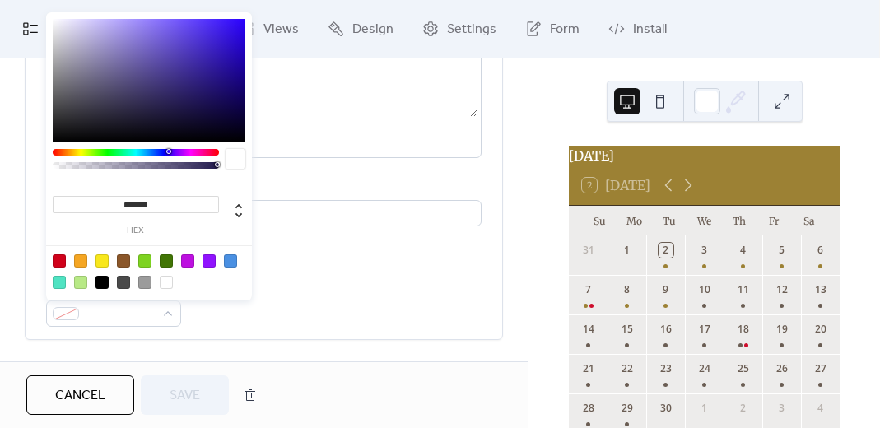
click at [133, 203] on input "*******" at bounding box center [136, 204] width 166 height 17
click at [133, 314] on span at bounding box center [120, 315] width 69 height 20
click at [137, 201] on input "*******" at bounding box center [136, 204] width 166 height 17
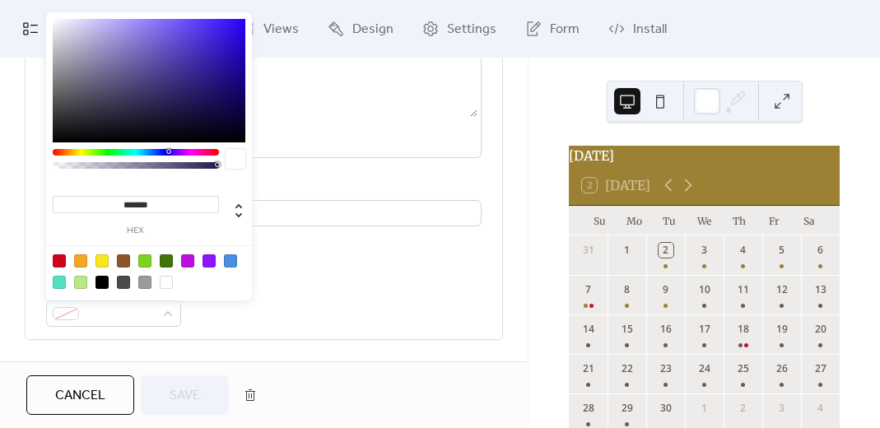
click at [137, 201] on input "*******" at bounding box center [136, 204] width 166 height 17
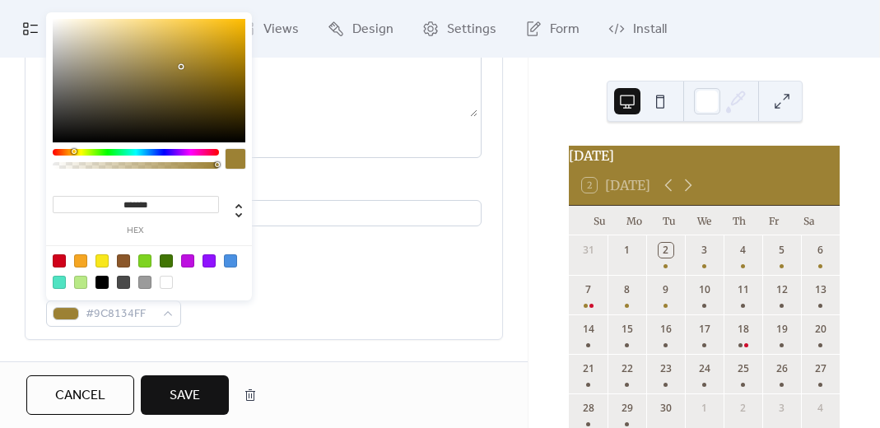
click at [170, 206] on input "*******" at bounding box center [136, 204] width 166 height 17
type input "*"
click at [58, 261] on div at bounding box center [59, 260] width 13 height 13
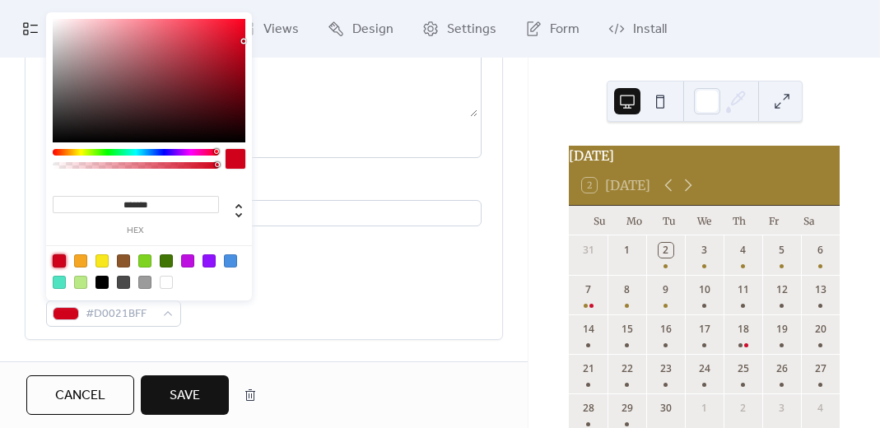
click at [58, 261] on div at bounding box center [59, 260] width 13 height 13
click at [145, 205] on input "*******" at bounding box center [136, 204] width 166 height 17
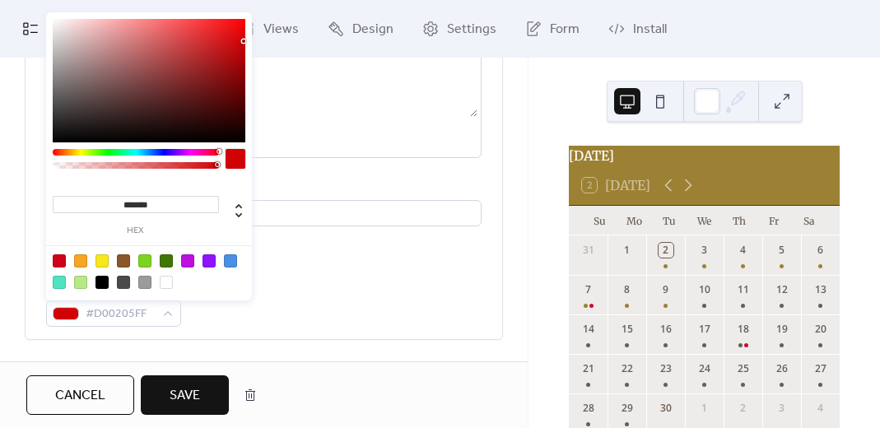
drag, startPoint x: 215, startPoint y: 150, endPoint x: 239, endPoint y: 157, distance: 25.0
click at [239, 157] on div at bounding box center [149, 163] width 193 height 29
click at [235, 164] on div at bounding box center [236, 159] width 20 height 20
click at [242, 216] on icon at bounding box center [239, 211] width 20 height 20
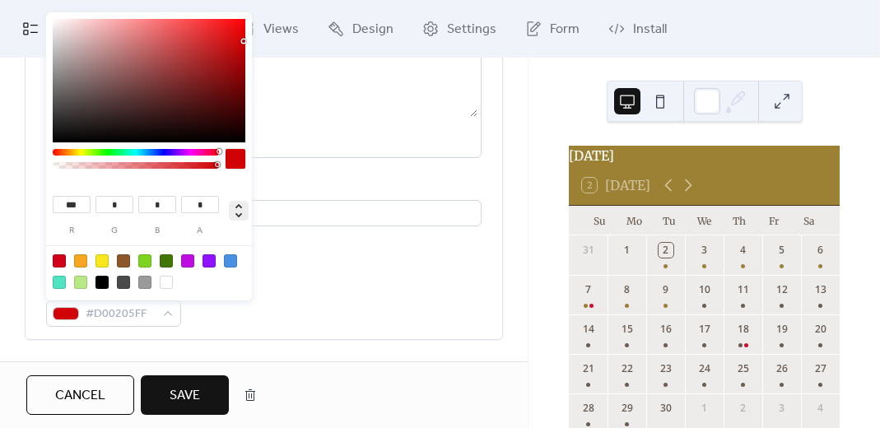
type input "***"
click at [242, 216] on icon at bounding box center [239, 211] width 20 height 20
type input "*******"
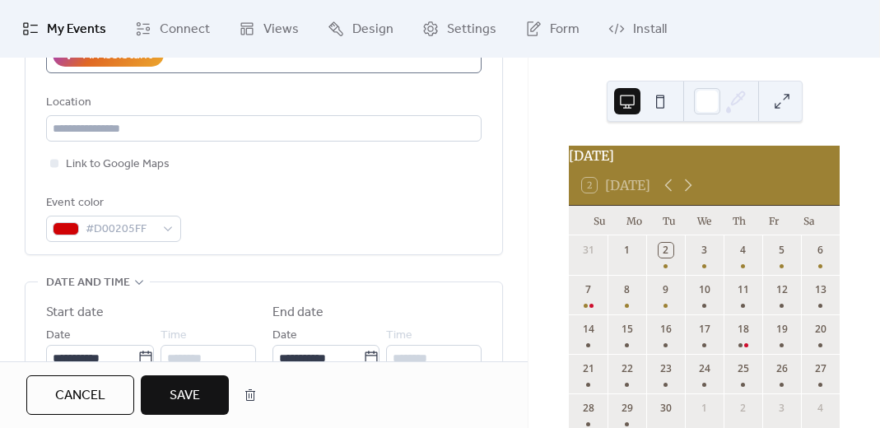
scroll to position [346, 0]
click at [161, 226] on div "#D00205FF" at bounding box center [113, 229] width 135 height 26
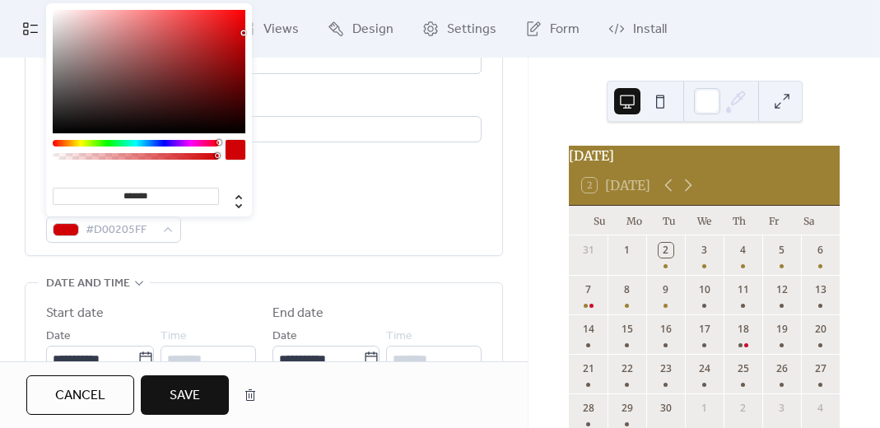
click at [737, 101] on icon at bounding box center [737, 98] width 13 height 13
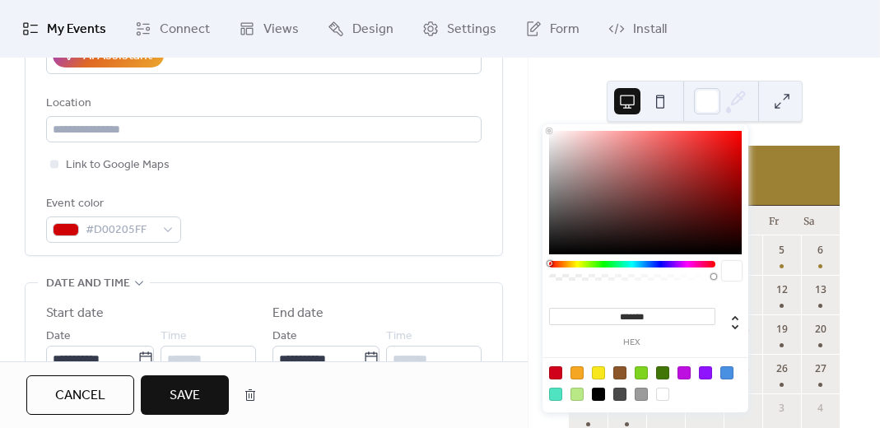
click at [726, 119] on div at bounding box center [721, 101] width 54 height 40
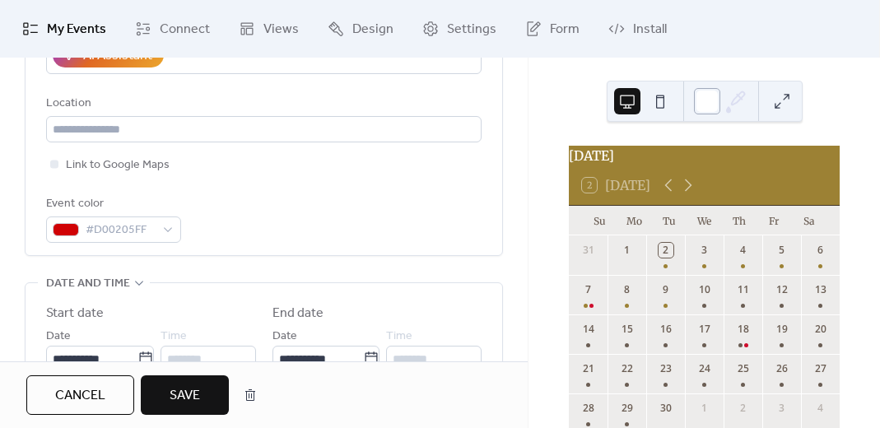
click at [709, 105] on div at bounding box center [707, 101] width 26 height 26
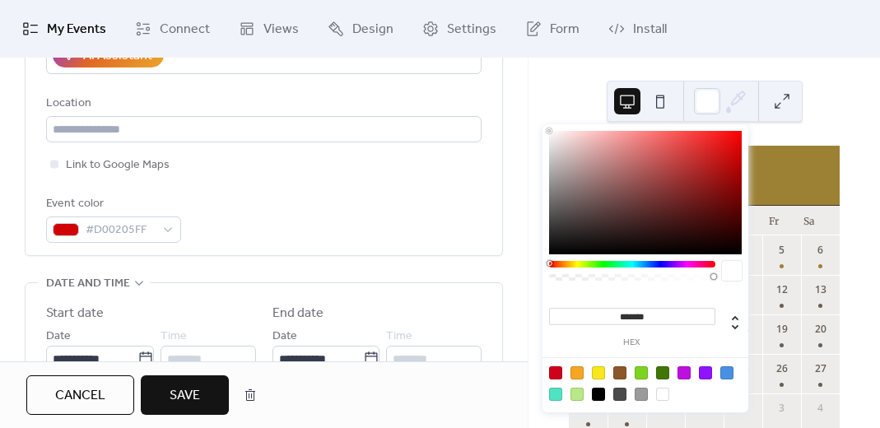
click at [733, 102] on icon at bounding box center [735, 101] width 25 height 25
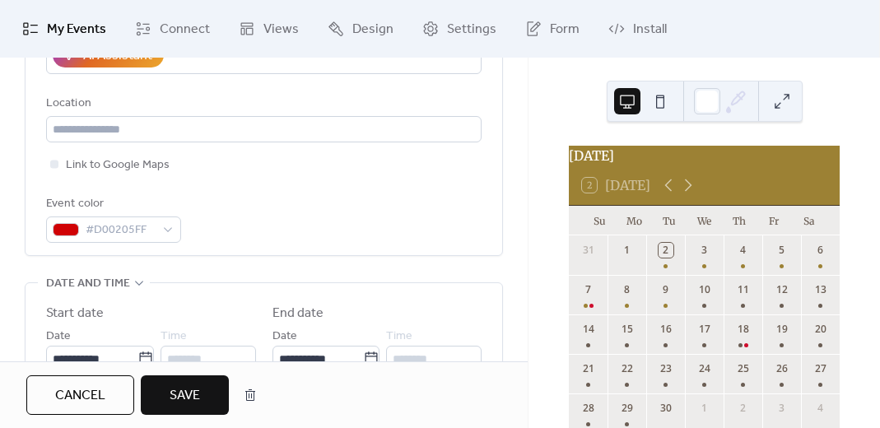
click at [733, 102] on icon at bounding box center [735, 101] width 25 height 25
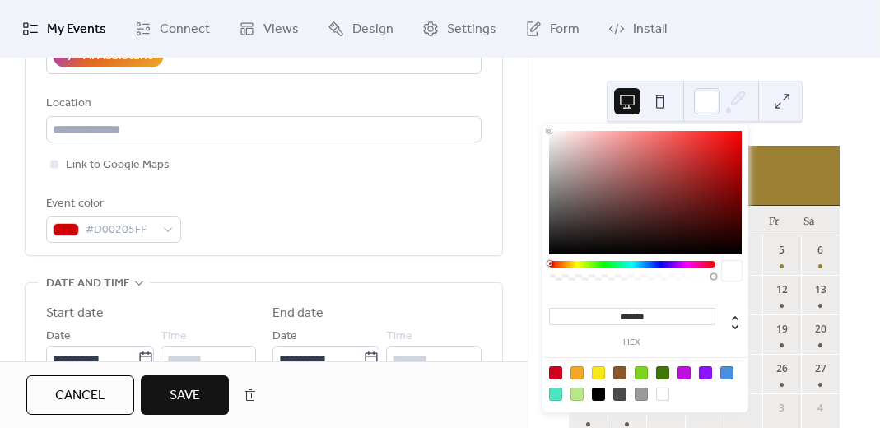
click at [801, 180] on div "2 [DATE]" at bounding box center [704, 185] width 271 height 40
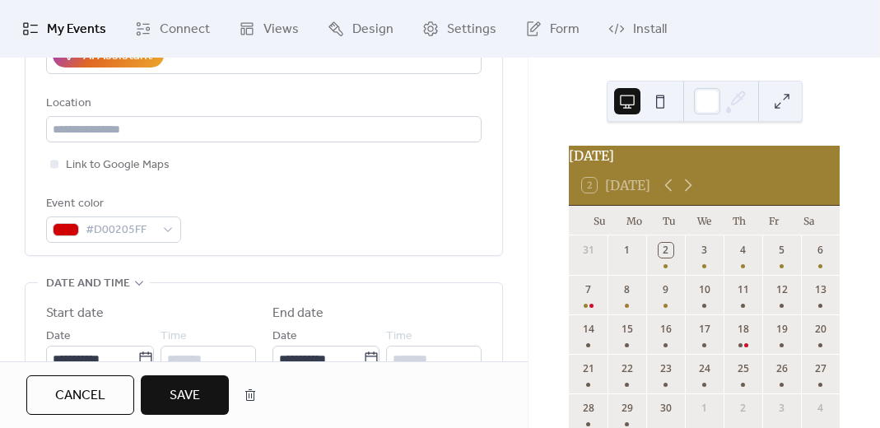
click at [801, 180] on div "2 [DATE]" at bounding box center [704, 185] width 271 height 40
click at [729, 95] on icon at bounding box center [735, 101] width 25 height 25
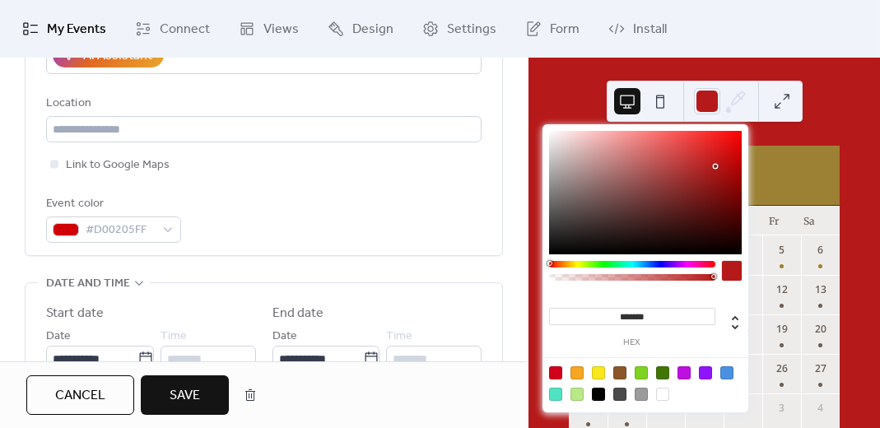
drag, startPoint x: 601, startPoint y: 235, endPoint x: 715, endPoint y: 162, distance: 135.8
click at [715, 162] on div at bounding box center [645, 192] width 193 height 123
type input "*******"
click at [723, 30] on ul "My Events Connect Views Design Settings Form Install" at bounding box center [439, 29] width 859 height 44
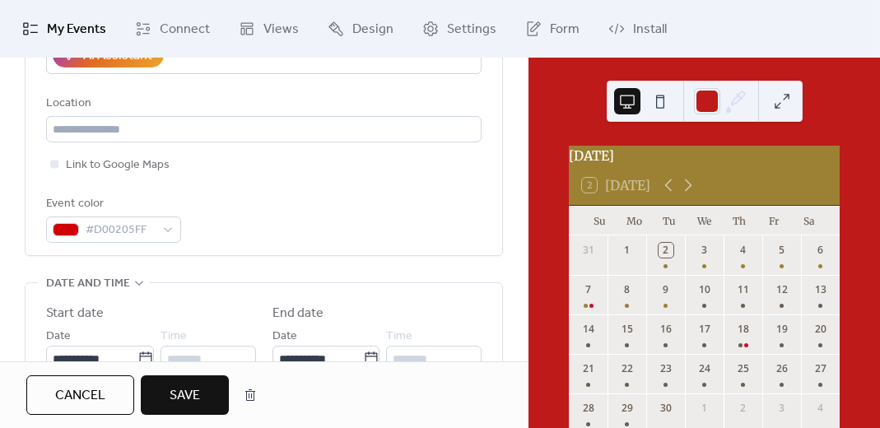
click at [160, 392] on button "Save" at bounding box center [185, 395] width 88 height 40
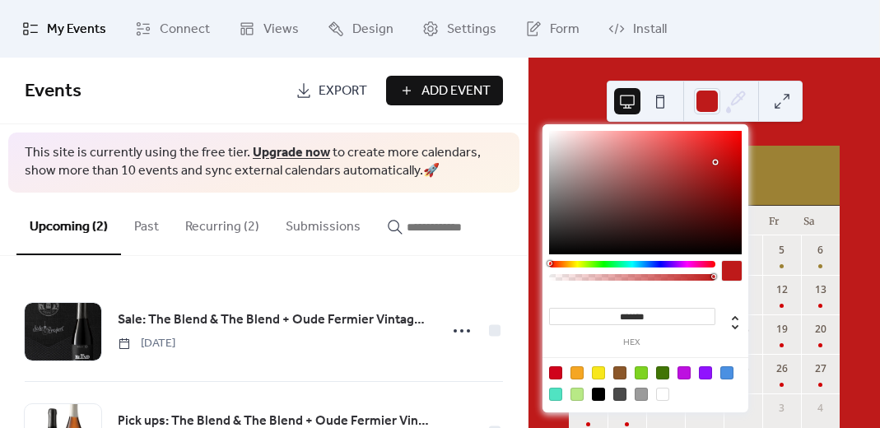
click at [737, 103] on icon at bounding box center [735, 101] width 25 height 25
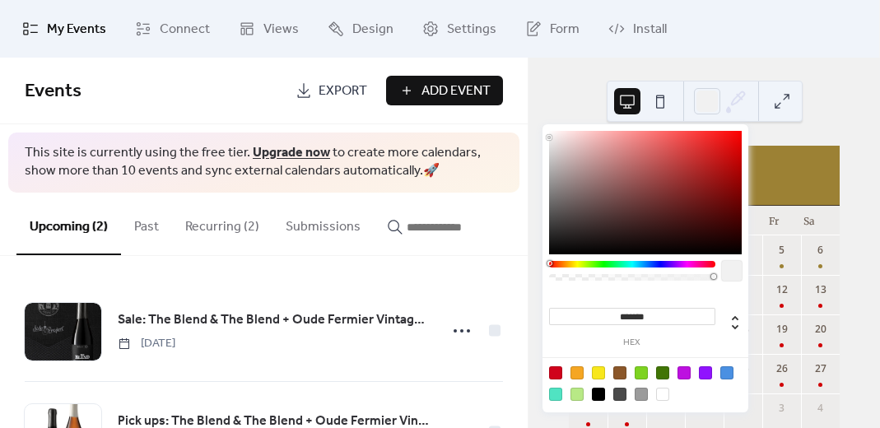
type input "*******"
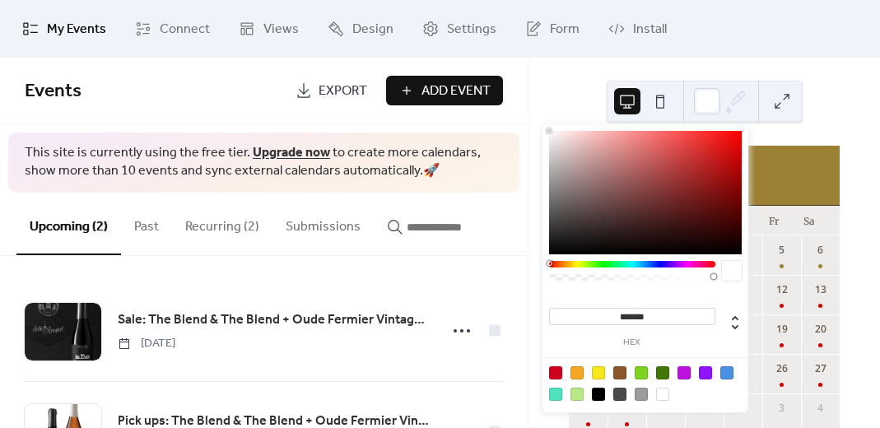
drag, startPoint x: 714, startPoint y: 160, endPoint x: 523, endPoint y: 113, distance: 197.6
click at [523, 113] on body "My Events Connect Views Design Settings Form Install My Events Events Export Ad…" at bounding box center [440, 214] width 880 height 428
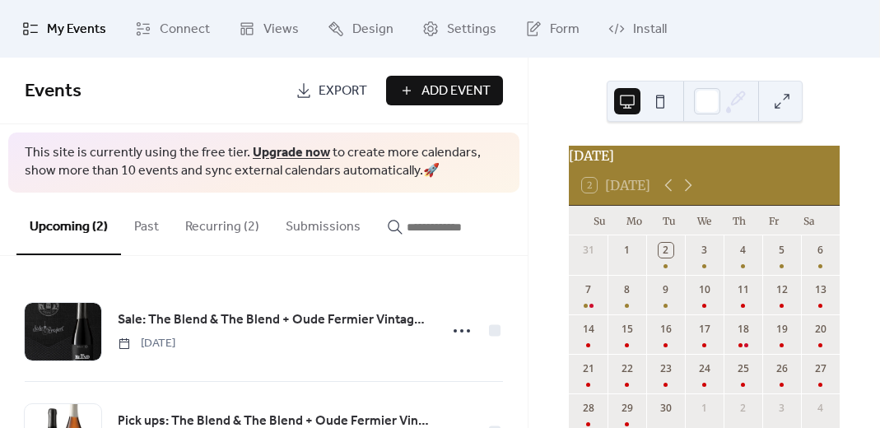
click at [750, 11] on ul "My Events Connect Views Design Settings Form Install" at bounding box center [439, 29] width 859 height 44
click at [548, 133] on div "[DATE] 2 [DATE] Su Mo Tu We Th Fr Sa 31 1 2 3 4 5 6 7 8 9 10 11 12 13 14 15 16 …" at bounding box center [703, 243] width 351 height 370
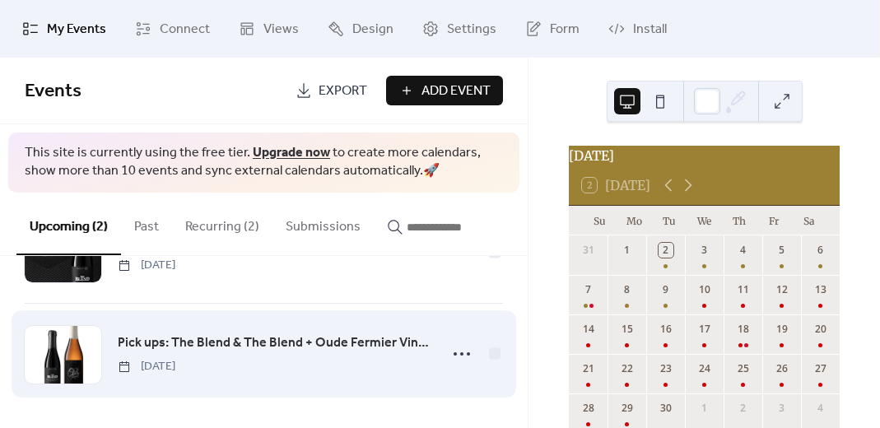
click at [175, 358] on span "[DATE]" at bounding box center [147, 366] width 58 height 17
click at [179, 335] on span "Pick ups: The Blend & The Blend + Oude Fermier Vintage 2023" at bounding box center [273, 343] width 311 height 20
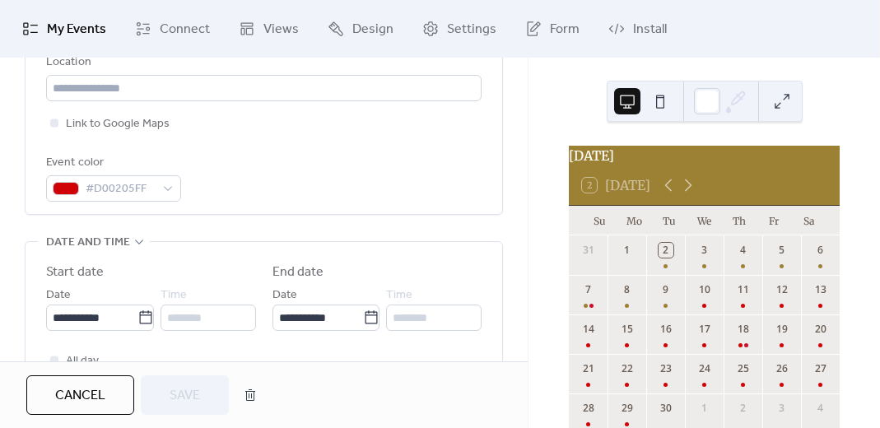
scroll to position [393, 0]
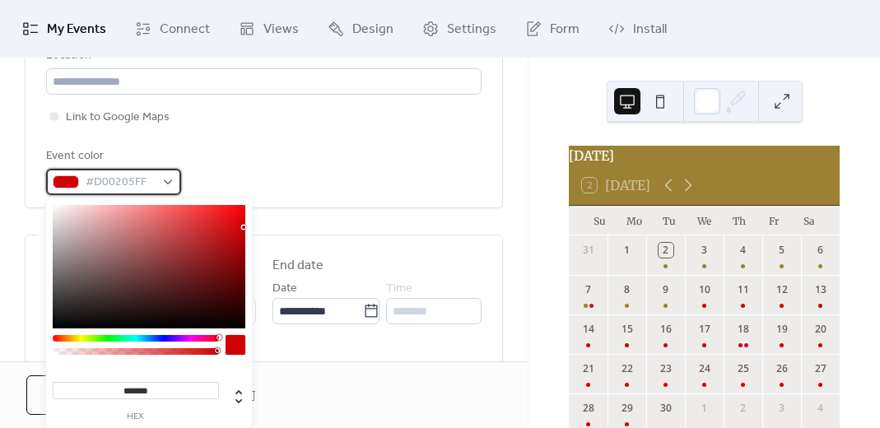
click at [158, 184] on div "#D00205FF" at bounding box center [113, 182] width 135 height 26
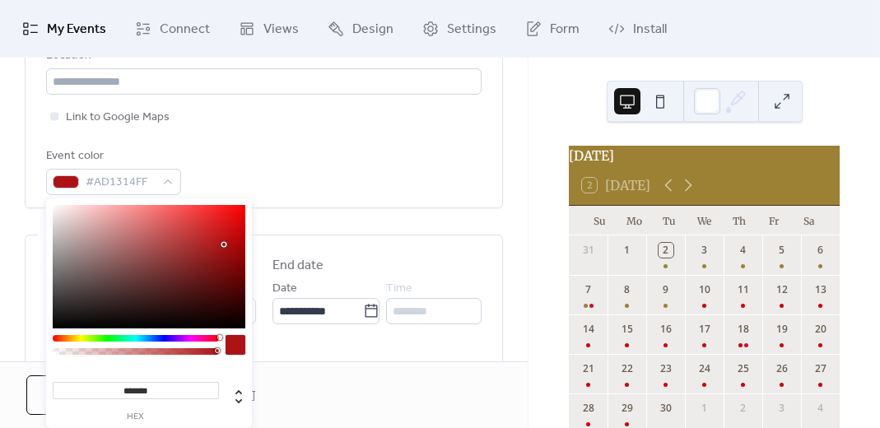
drag, startPoint x: 244, startPoint y: 230, endPoint x: 225, endPoint y: 244, distance: 24.0
click at [225, 244] on div at bounding box center [225, 245] width 3 height 3
type input "*******"
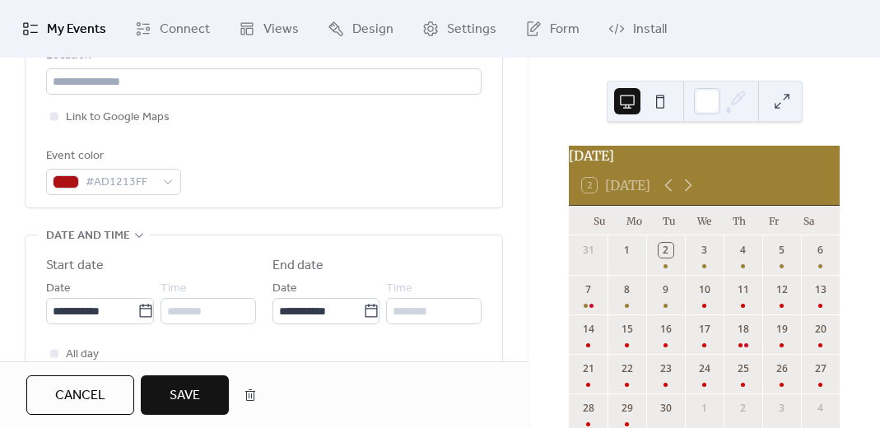
click at [522, 127] on div "**********" at bounding box center [264, 315] width 528 height 1119
click at [570, 147] on div "[DATE]" at bounding box center [704, 156] width 271 height 20
click at [200, 393] on button "Save" at bounding box center [185, 395] width 88 height 40
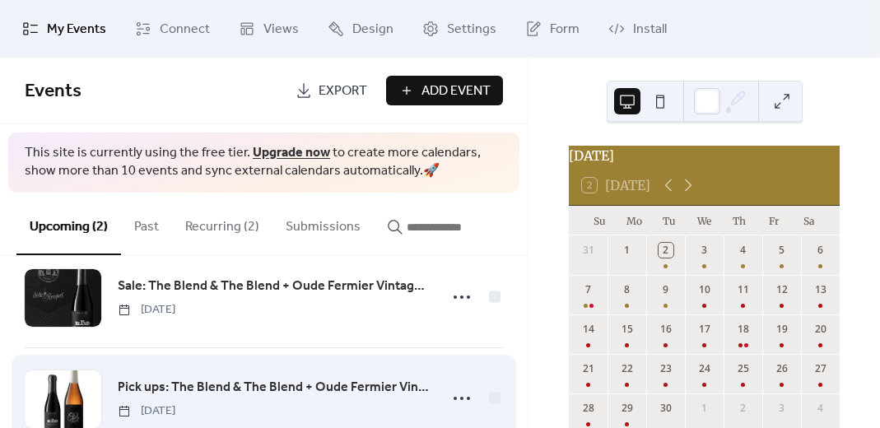
scroll to position [53, 0]
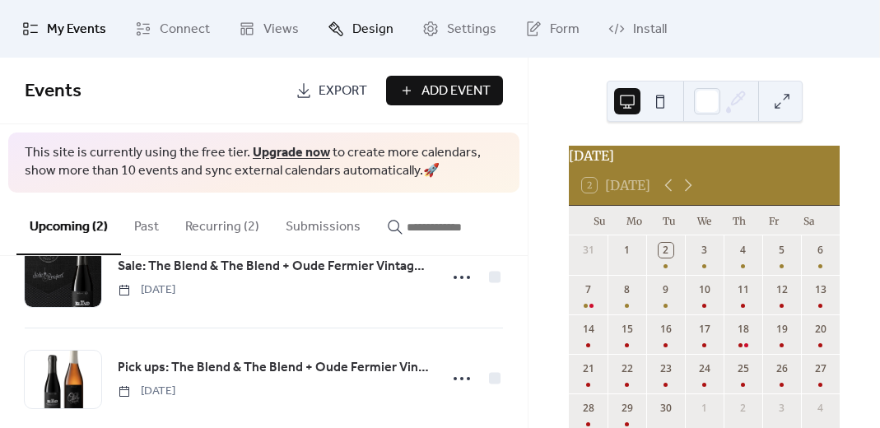
click at [346, 35] on link "Design" at bounding box center [360, 29] width 91 height 44
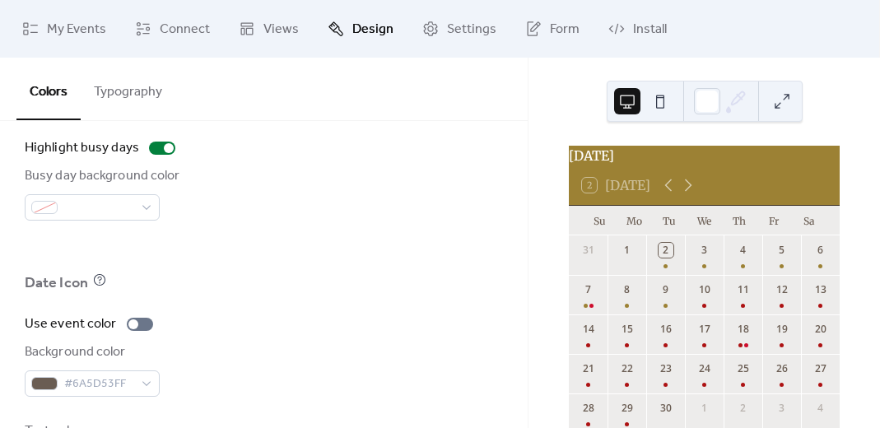
scroll to position [1287, 0]
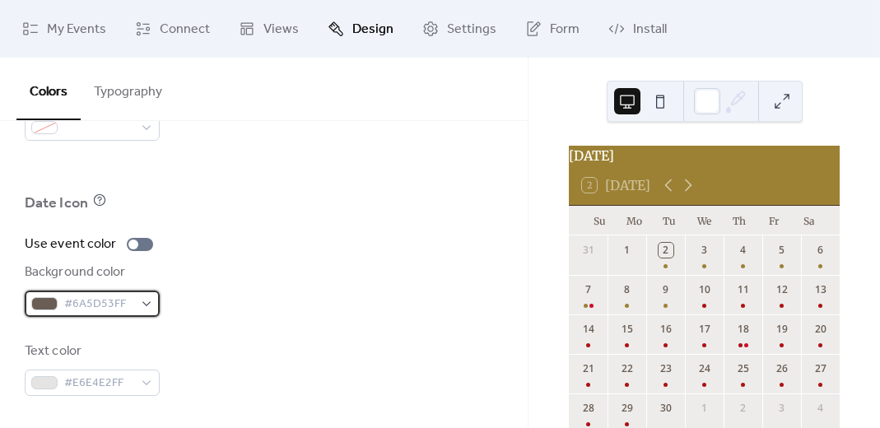
click at [88, 301] on span "#6A5D53FF" at bounding box center [98, 305] width 69 height 20
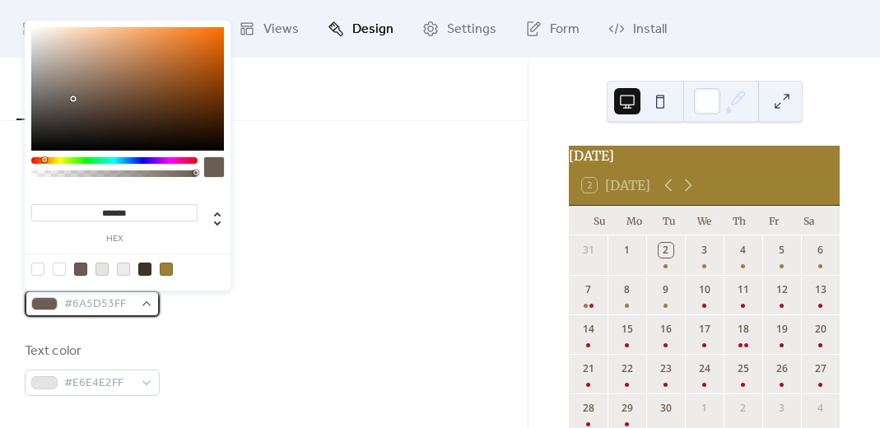
click at [98, 308] on span "#6A5D53FF" at bounding box center [98, 305] width 69 height 20
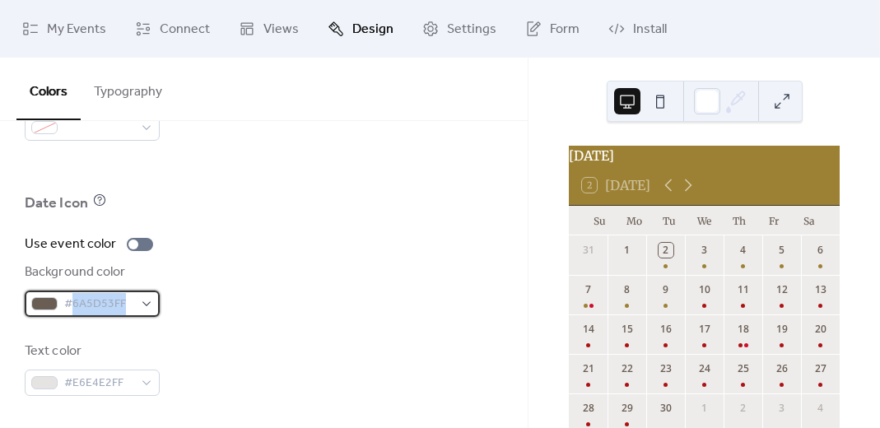
click at [98, 308] on span "#6A5D53FF" at bounding box center [98, 305] width 69 height 20
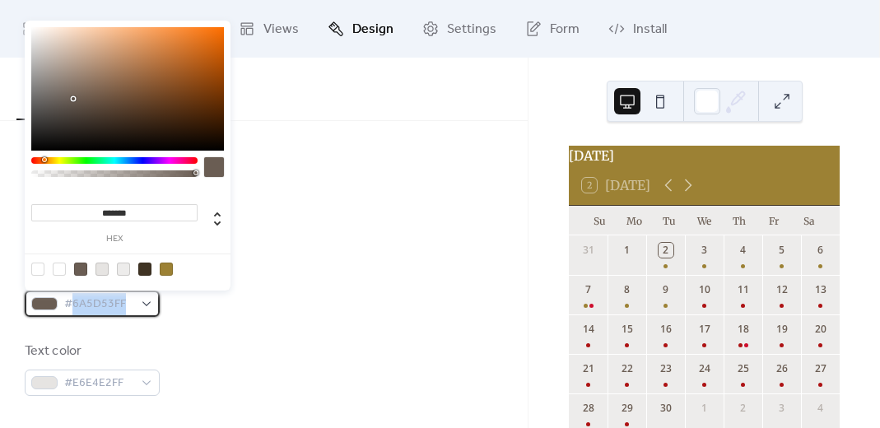
copy span "6A5D53FF"
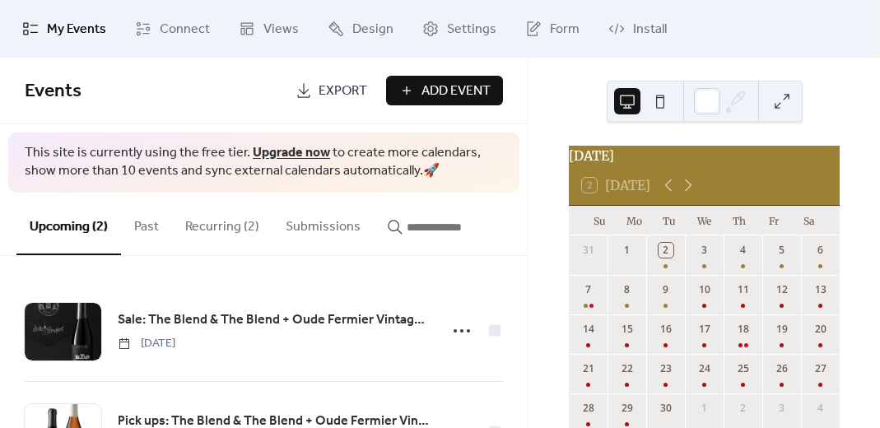
scroll to position [78, 0]
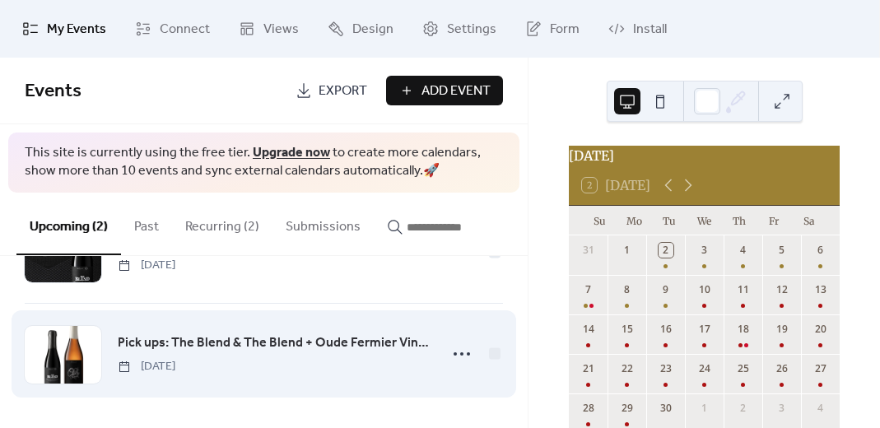
click at [189, 337] on span "Pick ups: The Blend & The Blend + Oude Fermier Vintage 2023" at bounding box center [273, 343] width 311 height 20
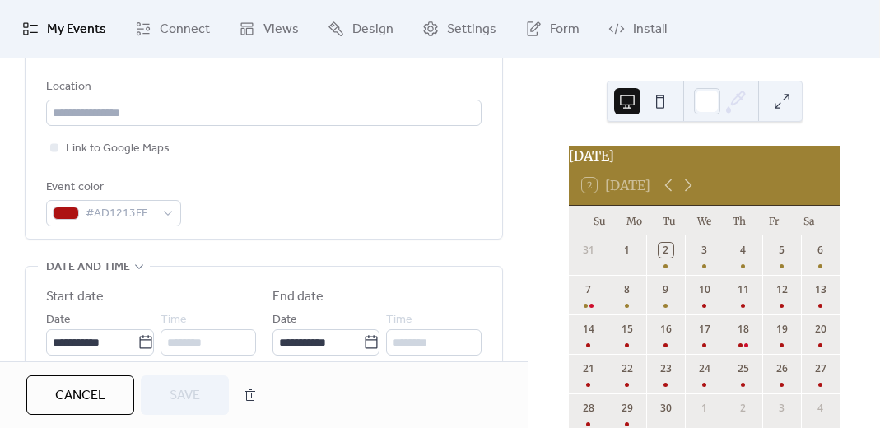
scroll to position [299, 0]
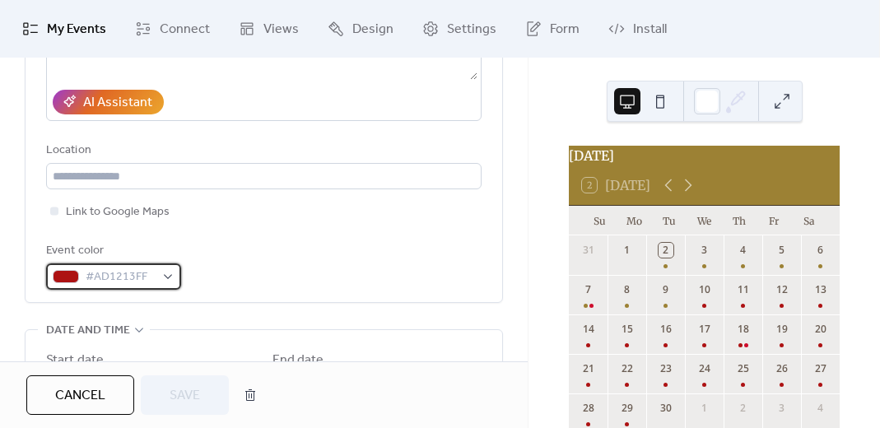
click at [123, 269] on span "#AD1213FF" at bounding box center [120, 277] width 69 height 20
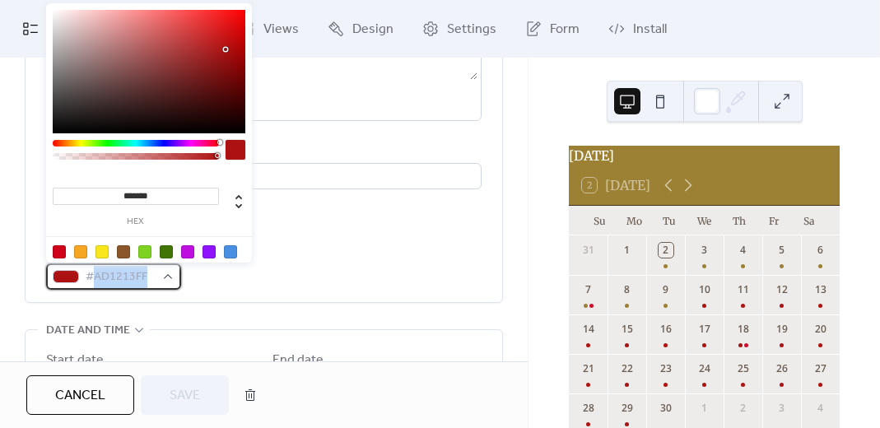
click at [123, 269] on span "#AD1213FF" at bounding box center [120, 277] width 69 height 20
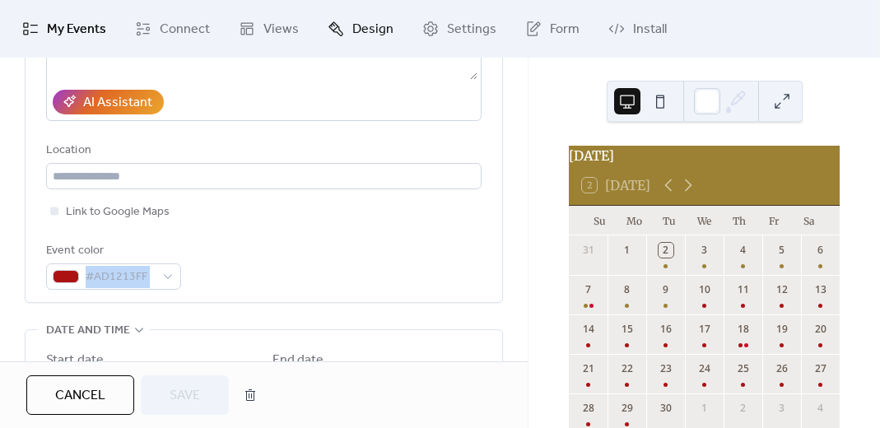
click at [379, 26] on span "Design" at bounding box center [372, 30] width 41 height 20
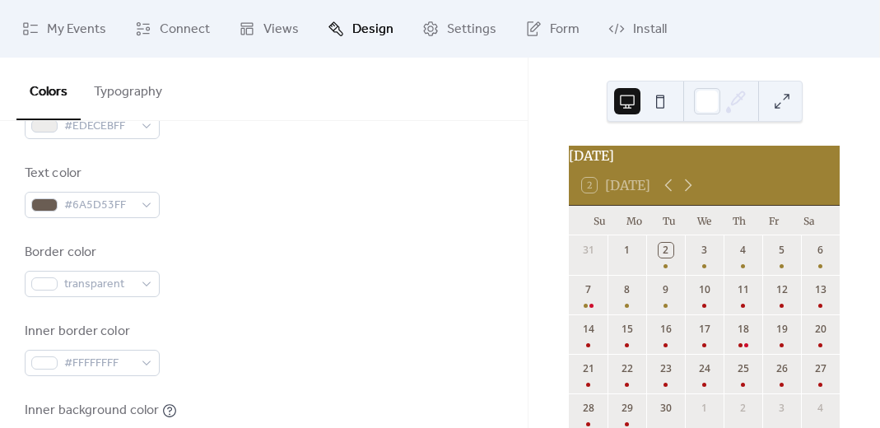
scroll to position [328, 0]
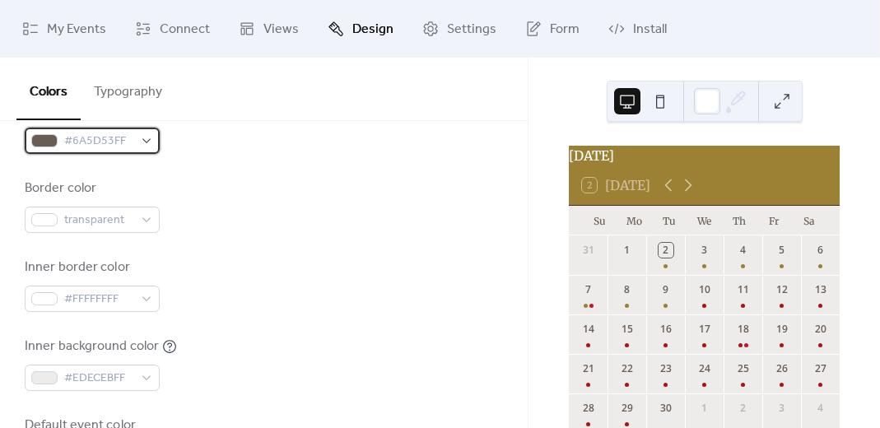
click at [114, 142] on span "#6A5D53FF" at bounding box center [98, 142] width 69 height 20
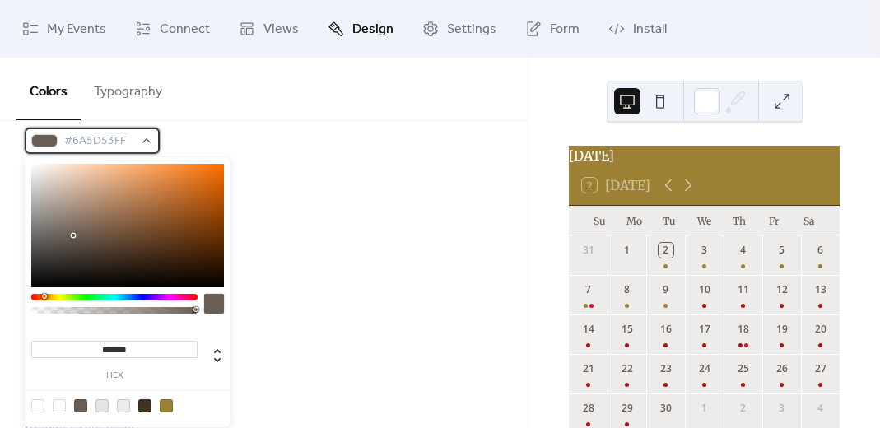
click at [126, 141] on span "#6A5D53FF" at bounding box center [98, 142] width 69 height 20
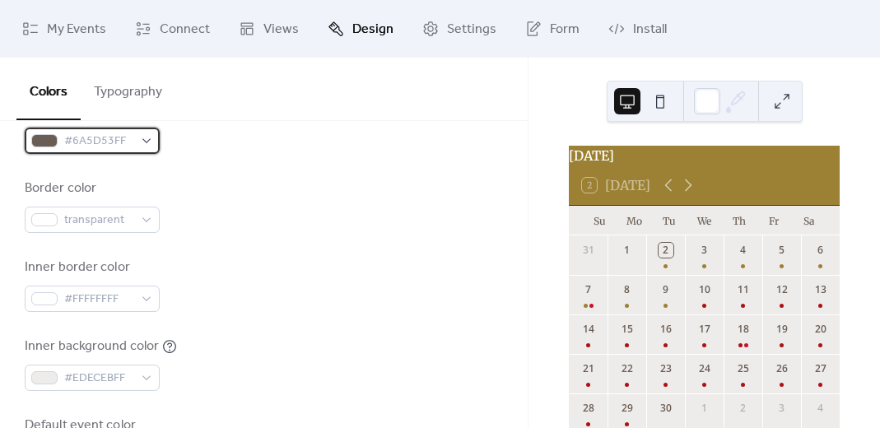
click at [86, 138] on span "#6A5D53FF" at bounding box center [98, 142] width 69 height 20
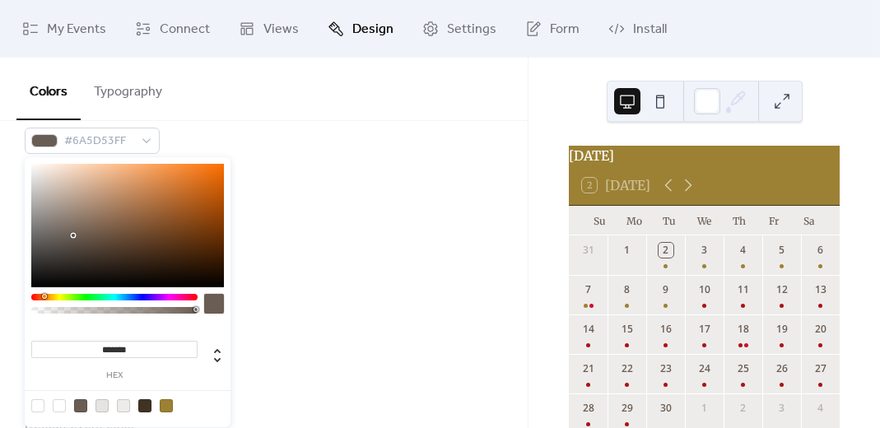
click at [124, 343] on input "*******" at bounding box center [114, 349] width 166 height 17
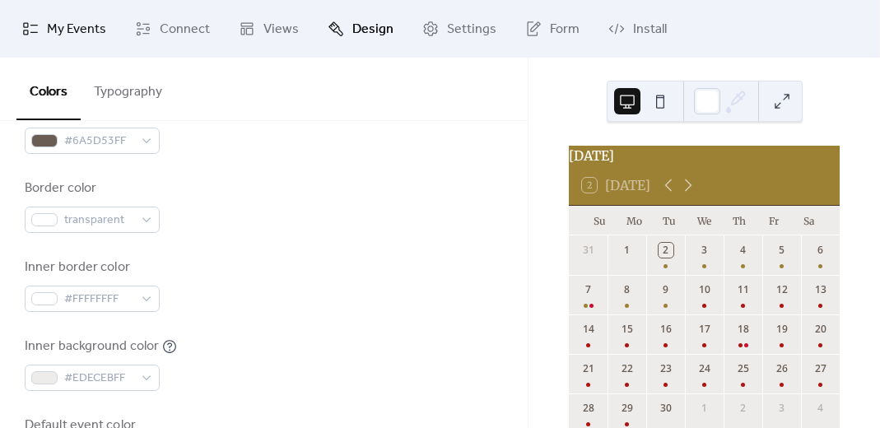
click at [53, 25] on span "My Events" at bounding box center [76, 30] width 59 height 20
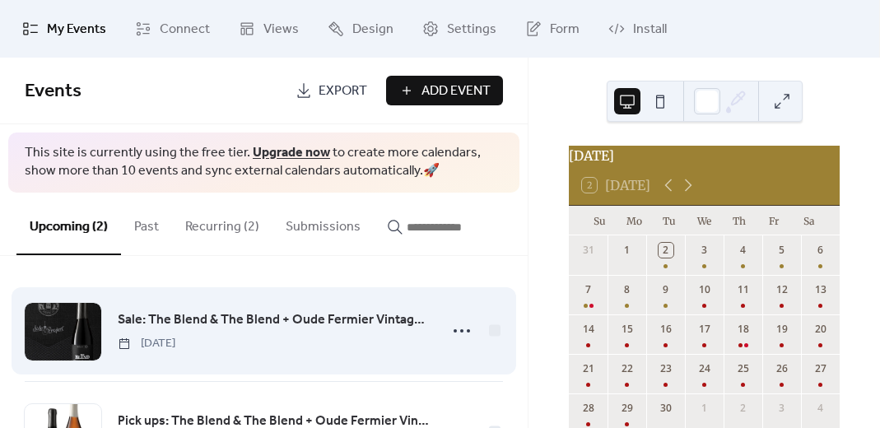
scroll to position [78, 0]
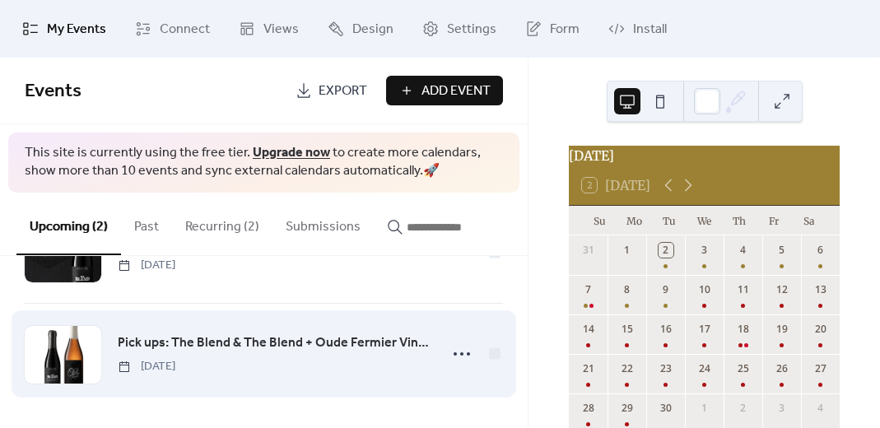
click at [201, 332] on div "Pick ups: The Blend & The Blend + Oude Fermier Vintage 2023 [DATE]" at bounding box center [264, 354] width 478 height 100
click at [184, 345] on span "Pick ups: The Blend & The Blend + Oude Fermier Vintage 2023" at bounding box center [273, 343] width 311 height 20
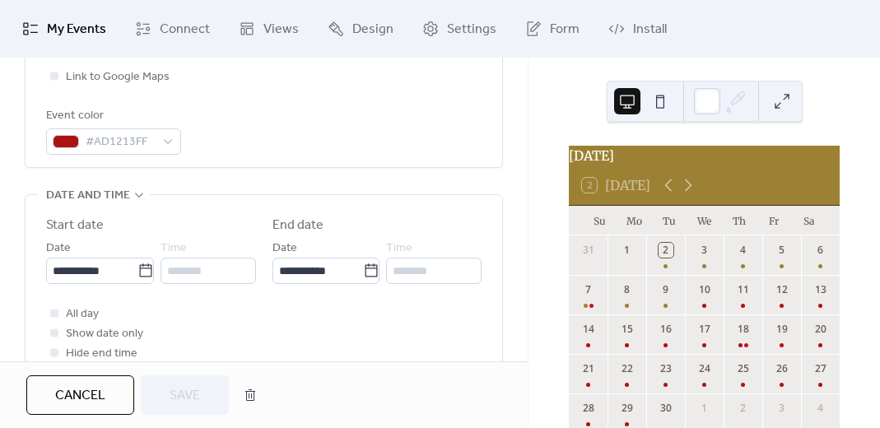
scroll to position [431, 0]
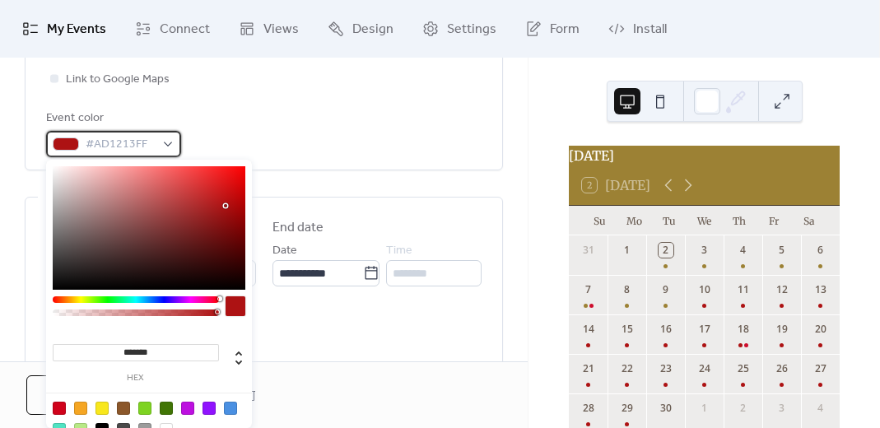
click at [128, 145] on span "#AD1213FF" at bounding box center [120, 145] width 69 height 20
click at [148, 356] on input "*******" at bounding box center [136, 352] width 166 height 17
paste input
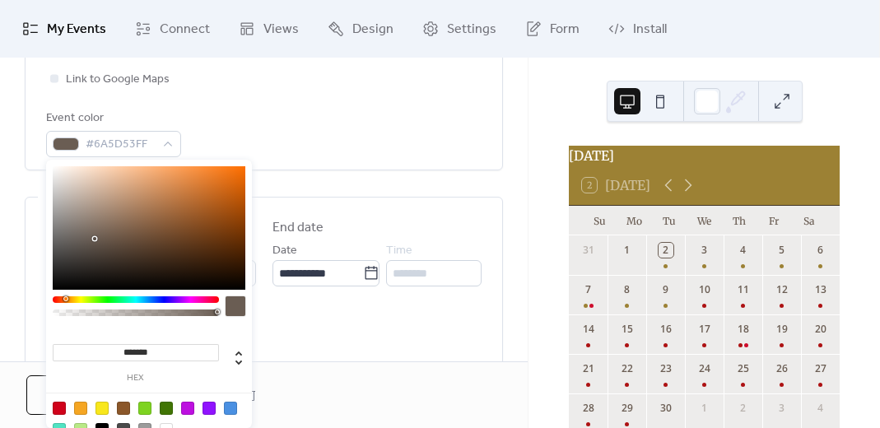
type input "*******"
click at [365, 120] on div "Event color #6A5D53FF" at bounding box center [263, 133] width 435 height 49
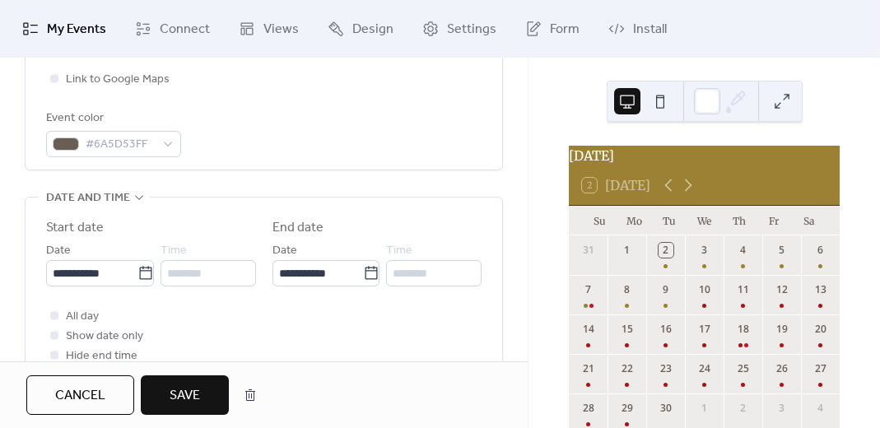
click at [365, 120] on div "Event color #6A5D53FF" at bounding box center [263, 133] width 435 height 49
click at [198, 386] on span "Save" at bounding box center [185, 396] width 30 height 20
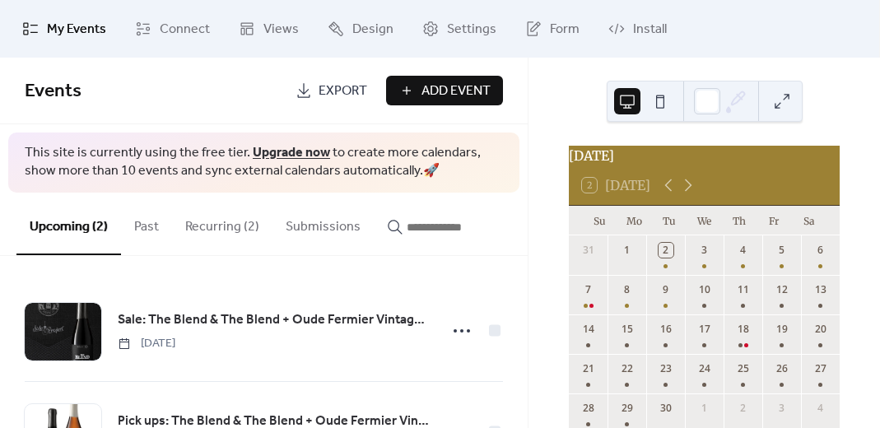
click at [480, 86] on span "Add Event" at bounding box center [455, 91] width 69 height 20
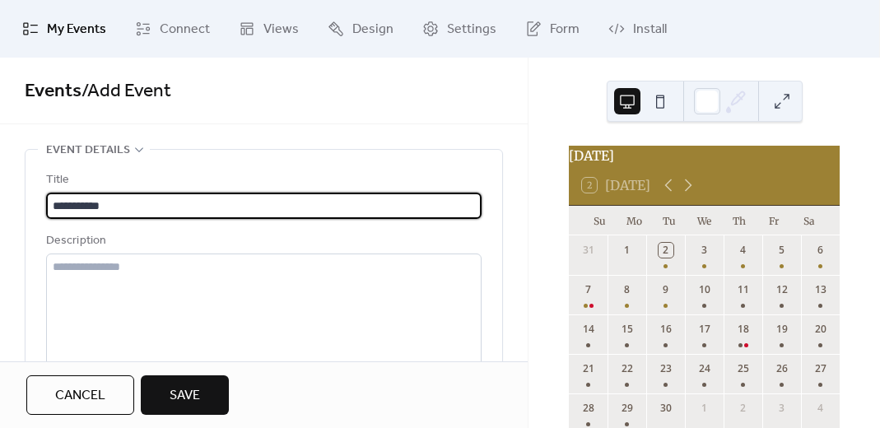
type input "**********"
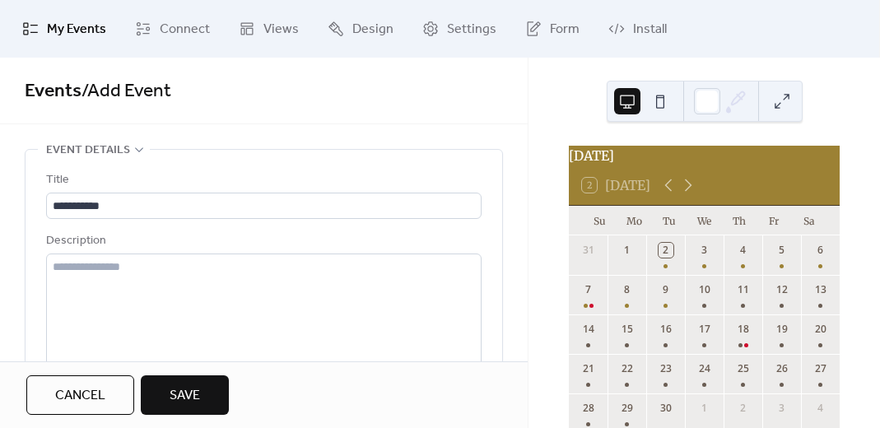
click at [75, 406] on span "Cancel" at bounding box center [80, 396] width 50 height 20
